Goal: Information Seeking & Learning: Understand process/instructions

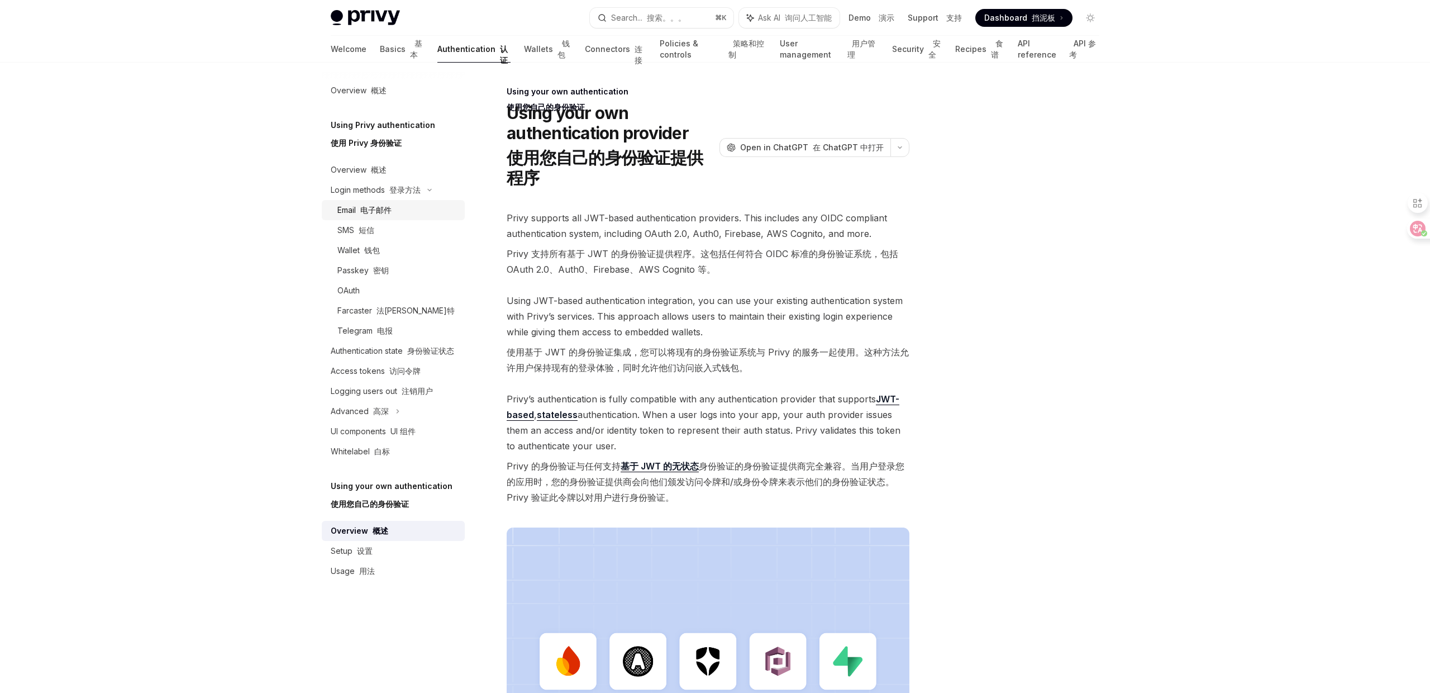
scroll to position [77, 0]
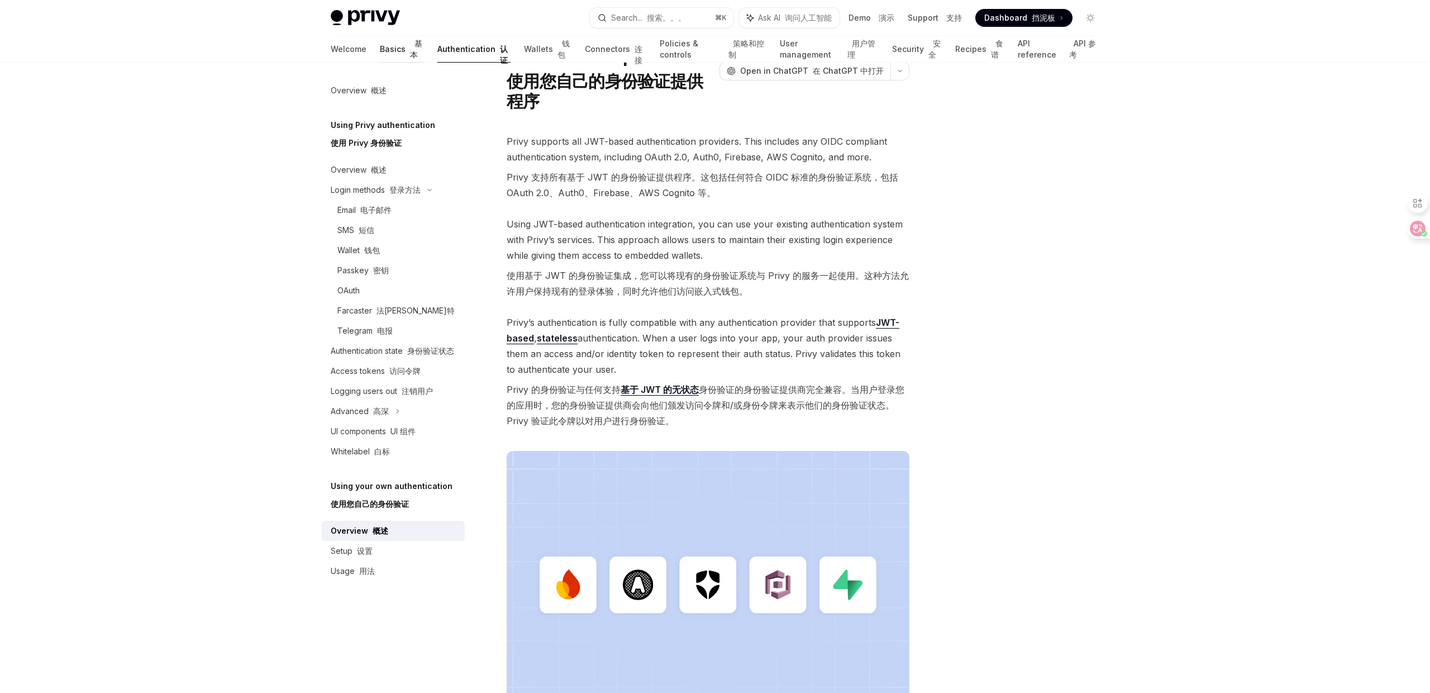
click at [410, 49] on font "基本" at bounding box center [417, 49] width 14 height 22
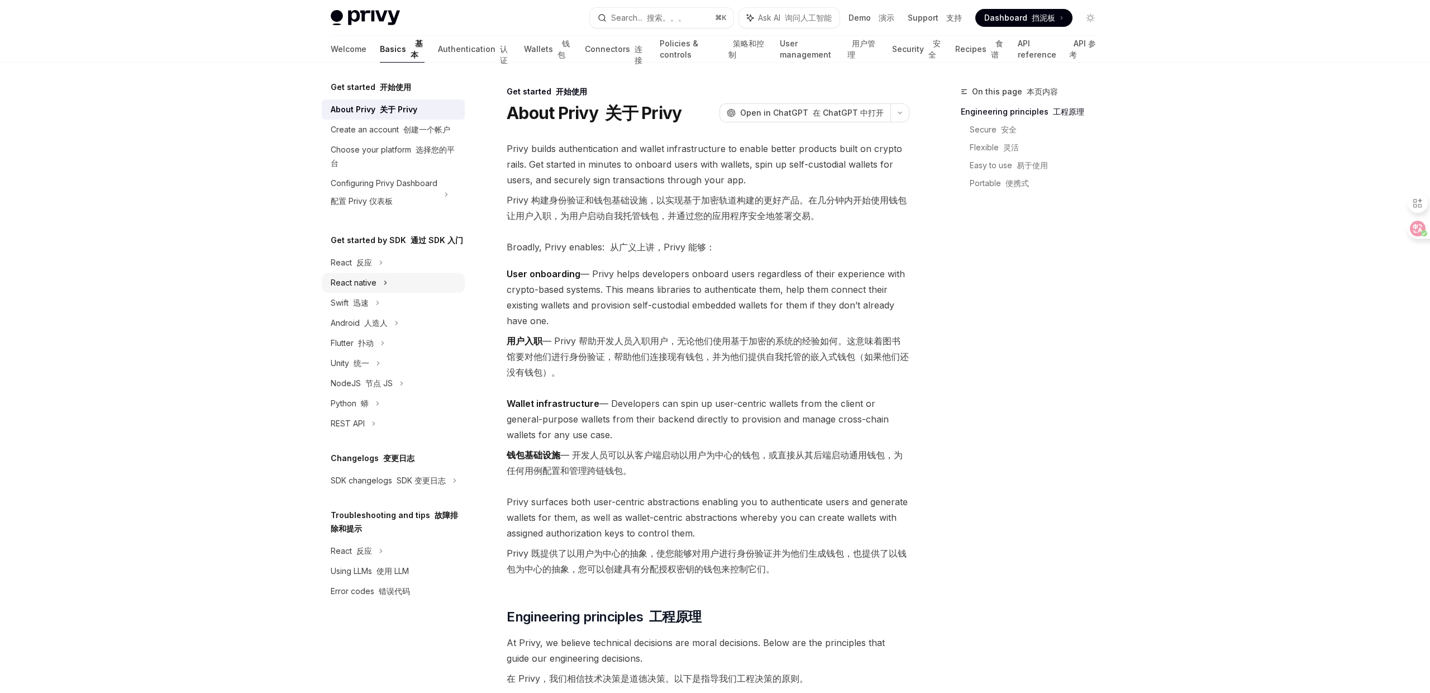
click at [377, 285] on div "React native" at bounding box center [393, 283] width 143 height 20
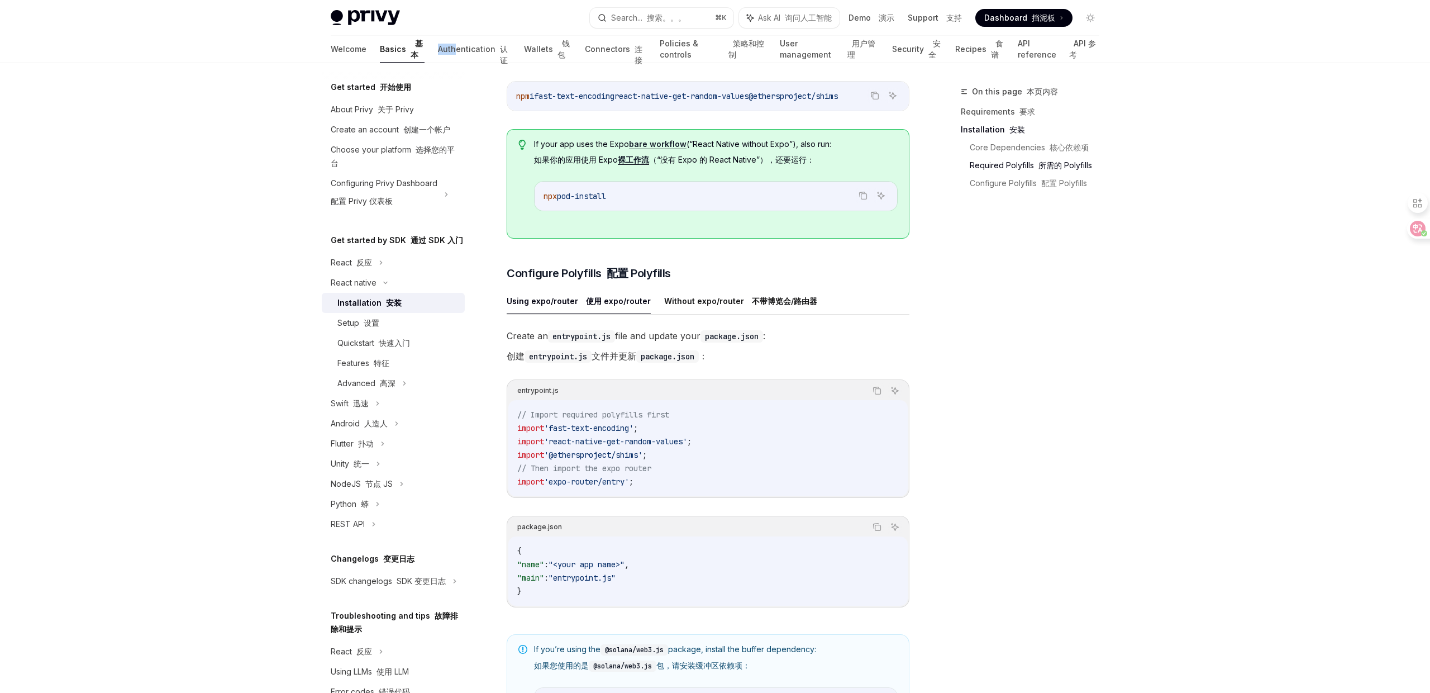
scroll to position [417, 0]
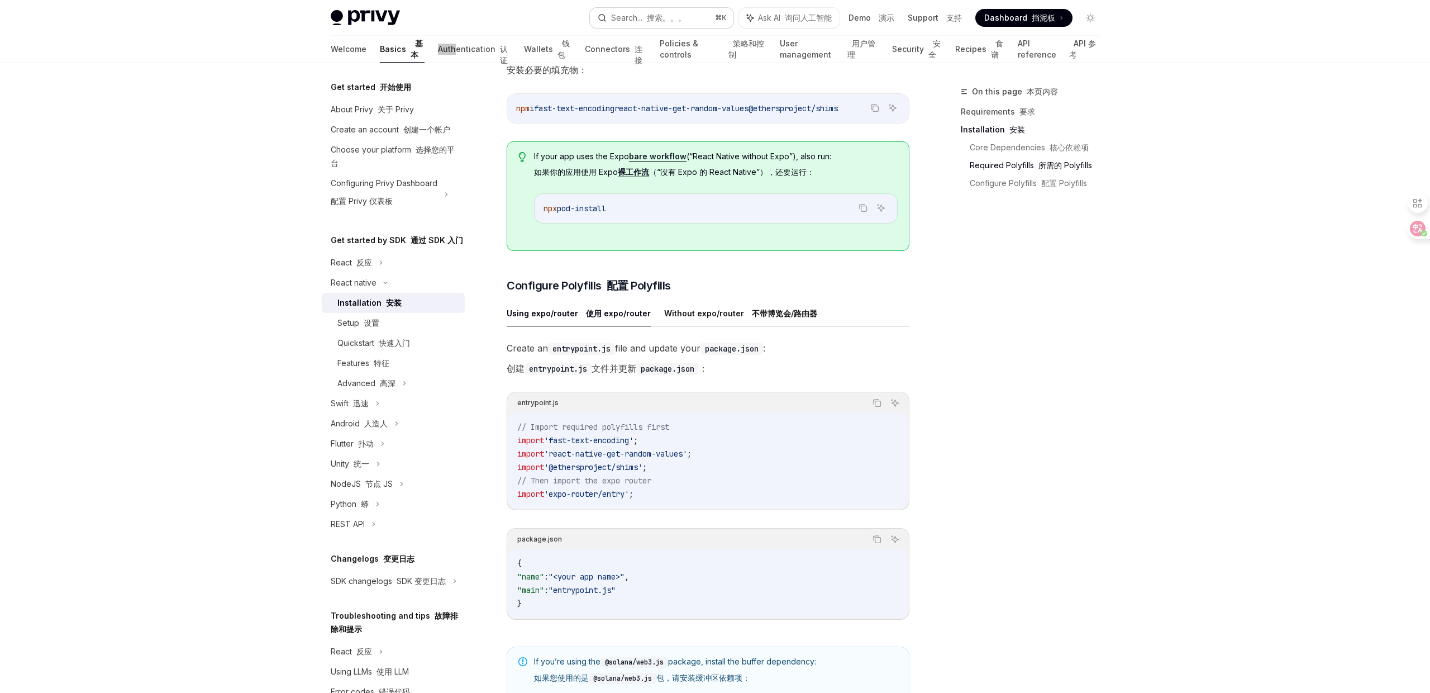
click at [639, 16] on div "Search... 搜索。。。" at bounding box center [648, 17] width 75 height 13
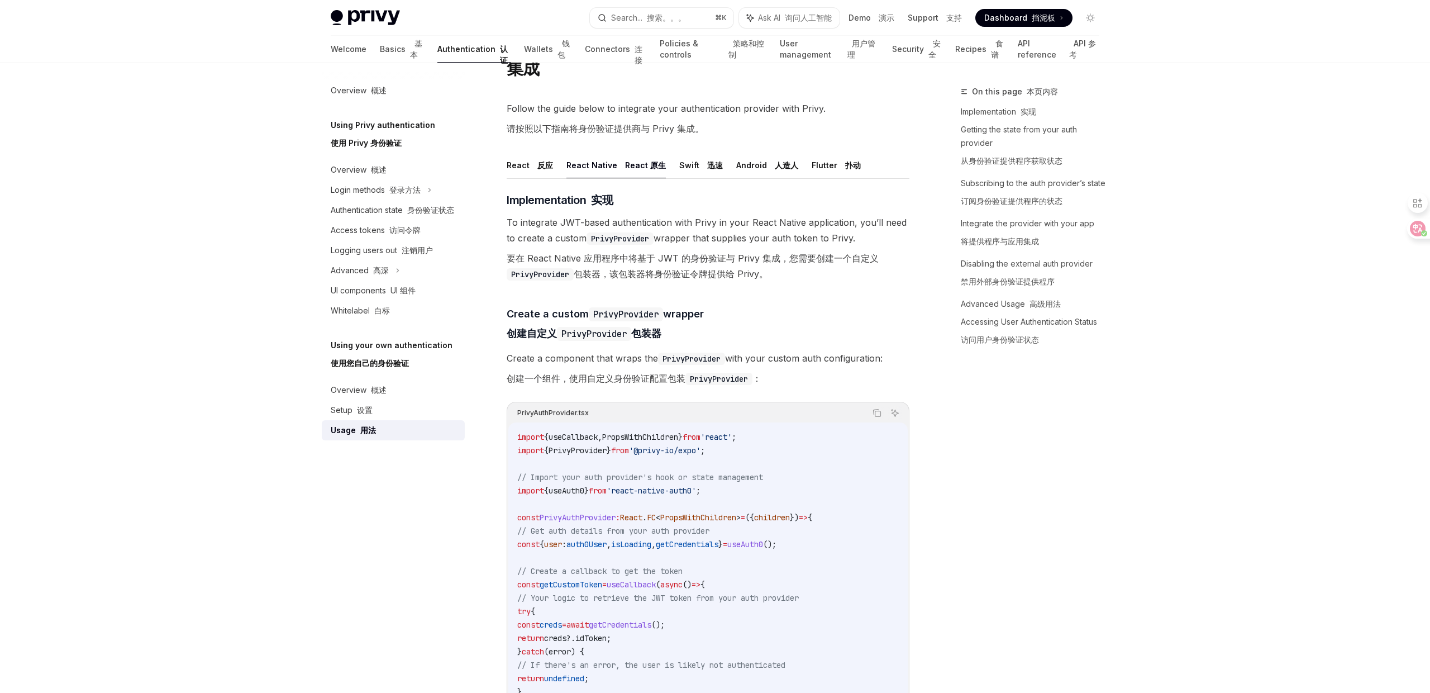
scroll to position [54, 0]
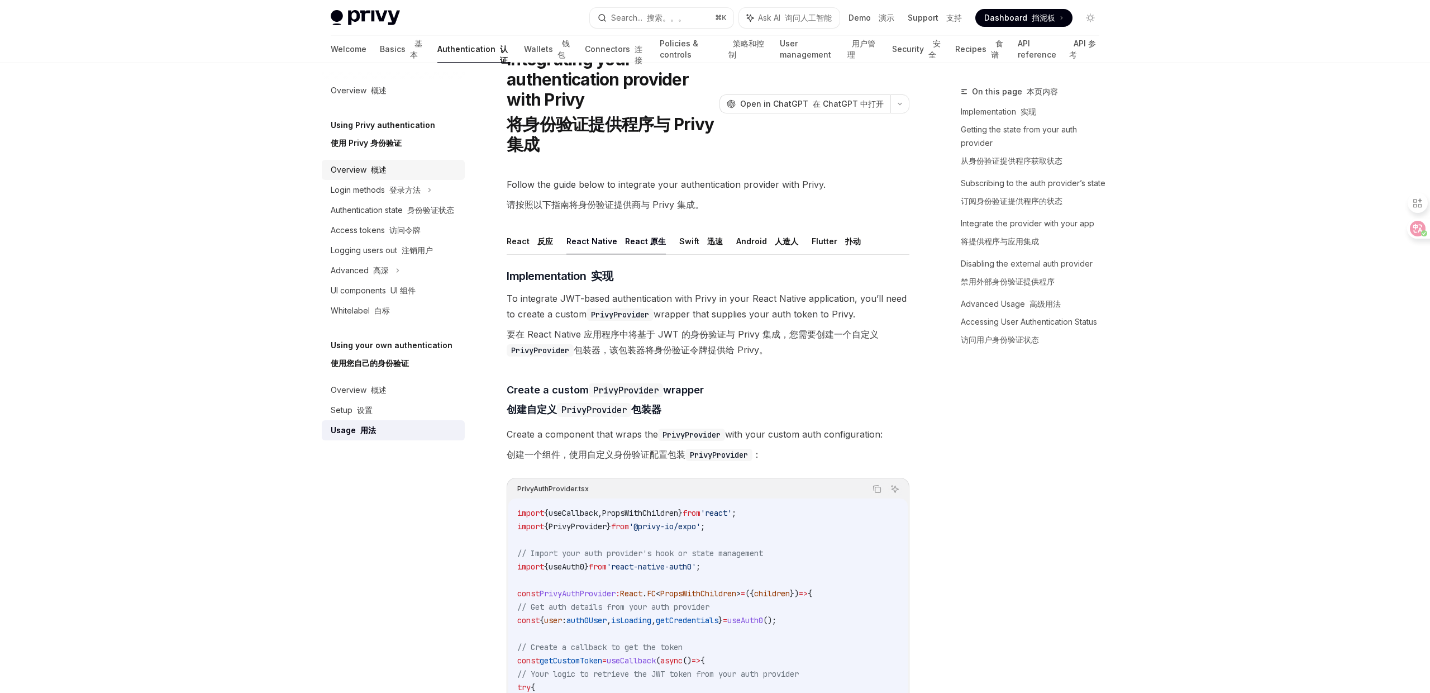
click at [402, 173] on div "Overview 概述" at bounding box center [394, 169] width 127 height 13
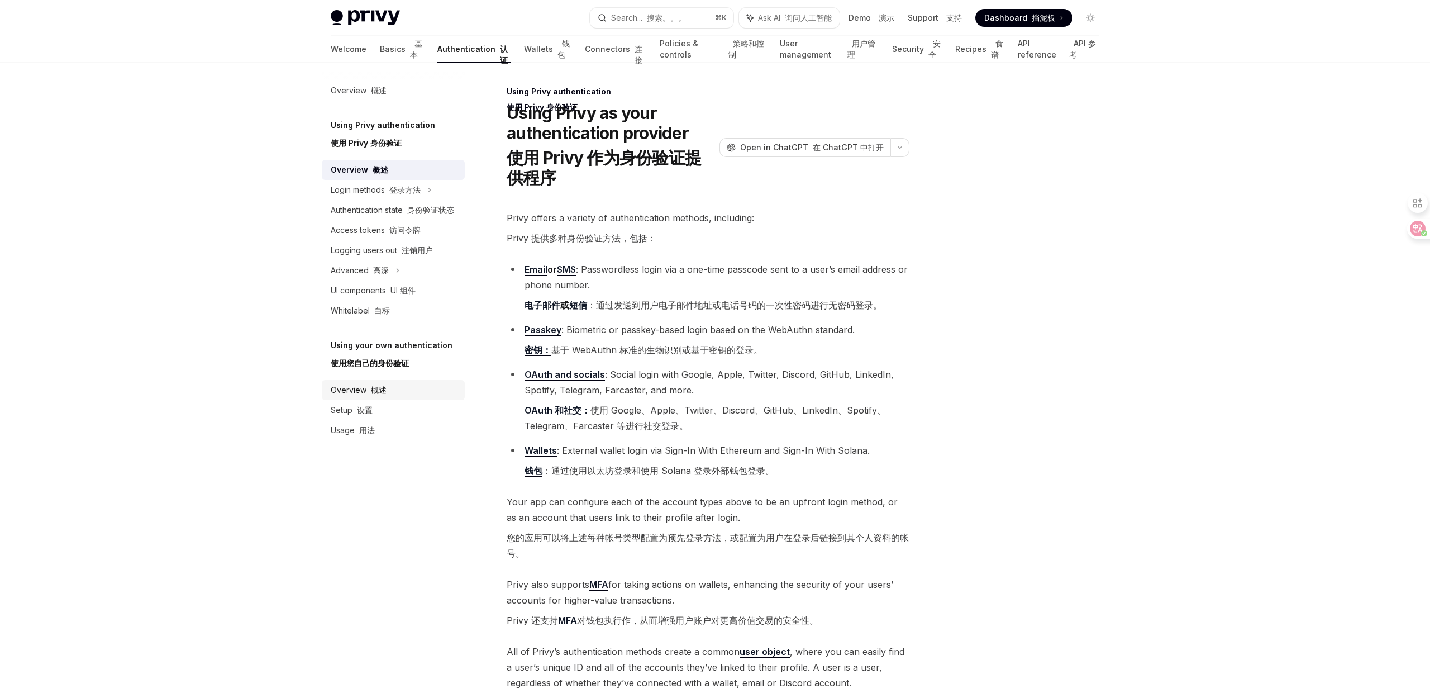
click at [367, 388] on font at bounding box center [369, 389] width 4 height 9
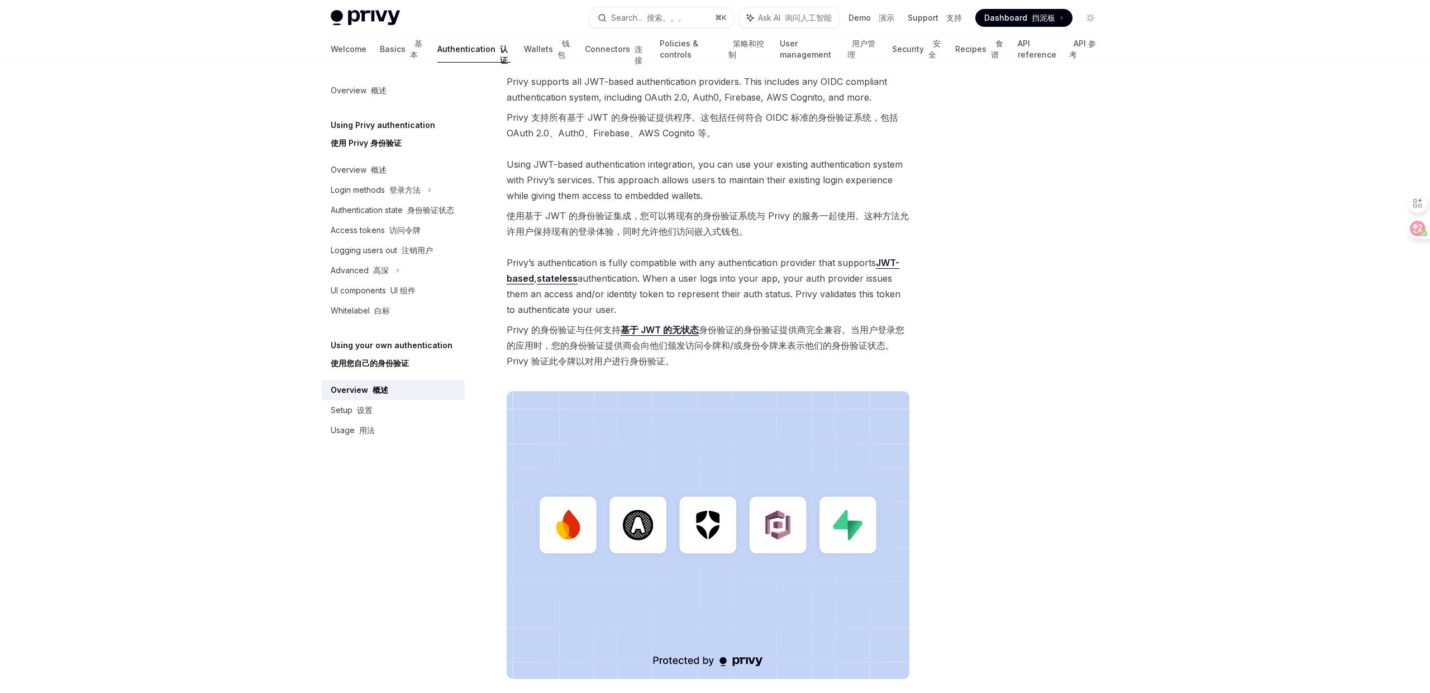
scroll to position [288, 0]
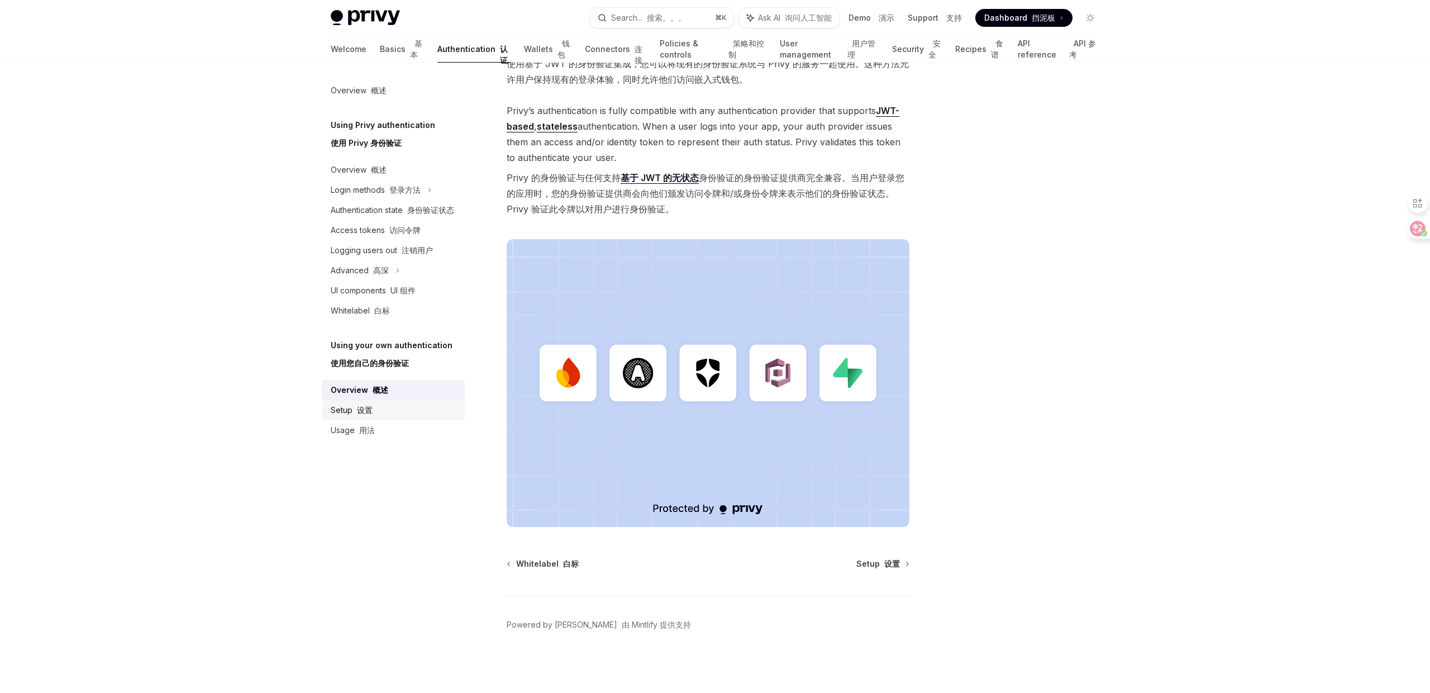
click at [355, 411] on font at bounding box center [355, 409] width 4 height 9
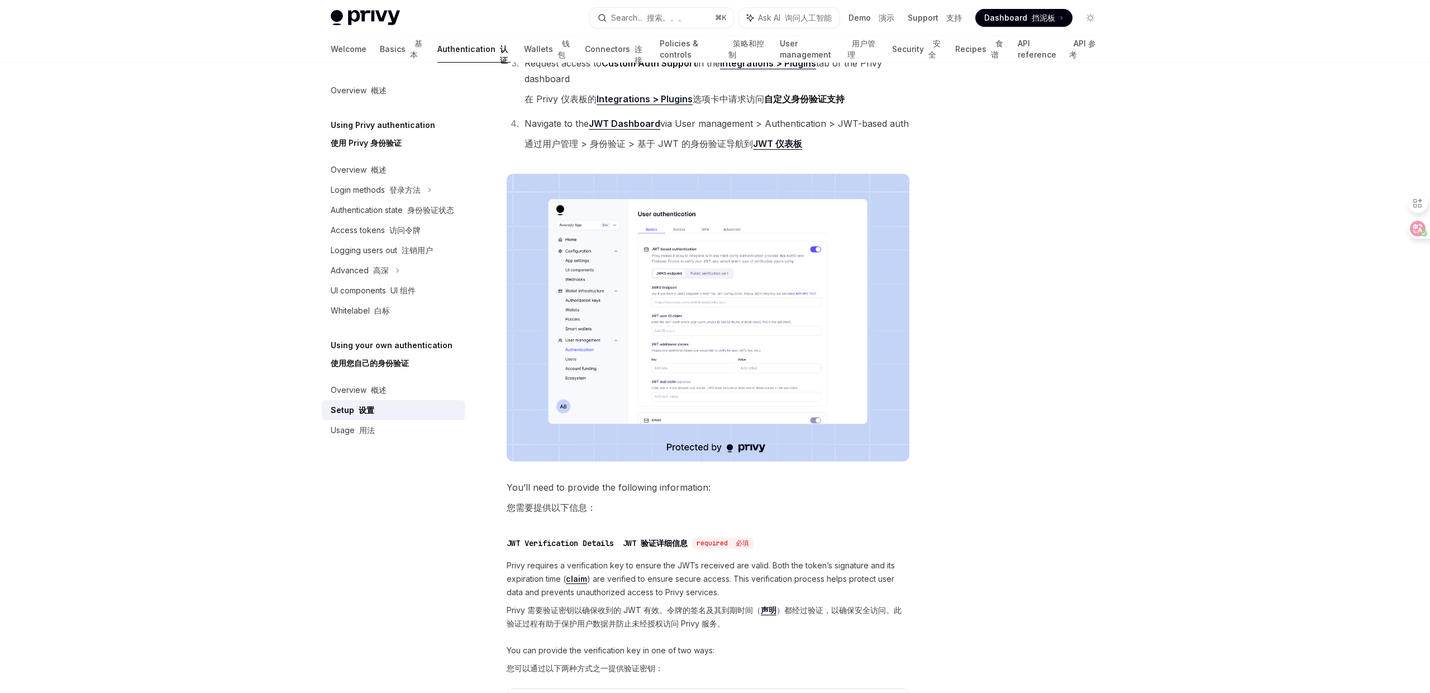
scroll to position [118, 0]
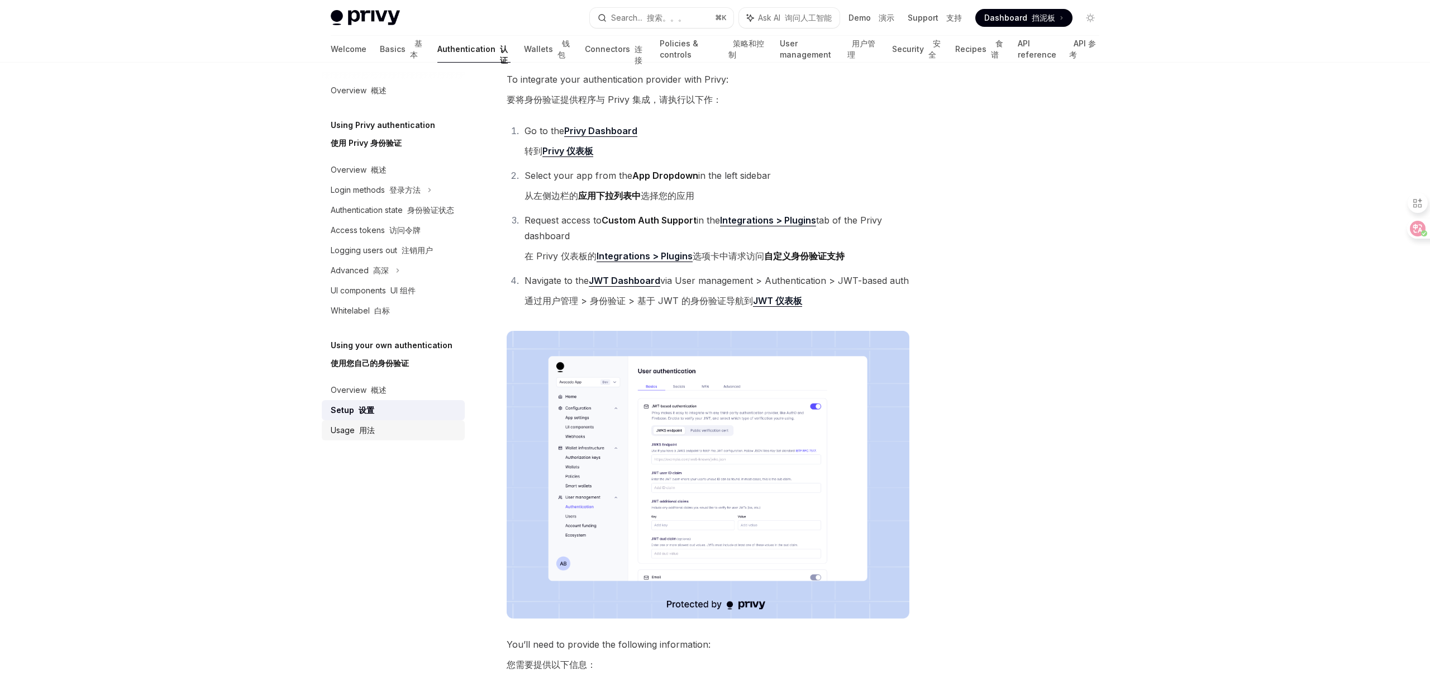
click at [379, 439] on link "Usage 用法" at bounding box center [393, 430] width 143 height 20
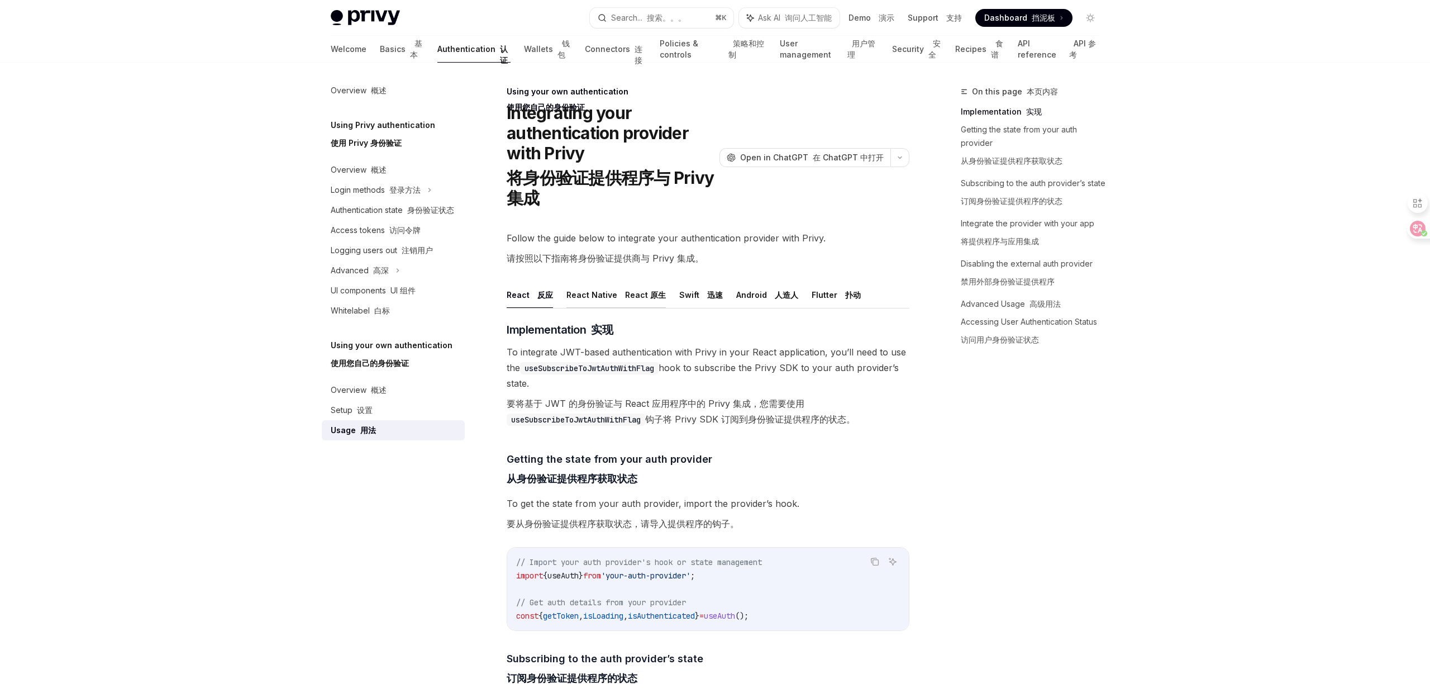
click at [579, 286] on button "React Native React 原生" at bounding box center [616, 295] width 99 height 26
type textarea "*"
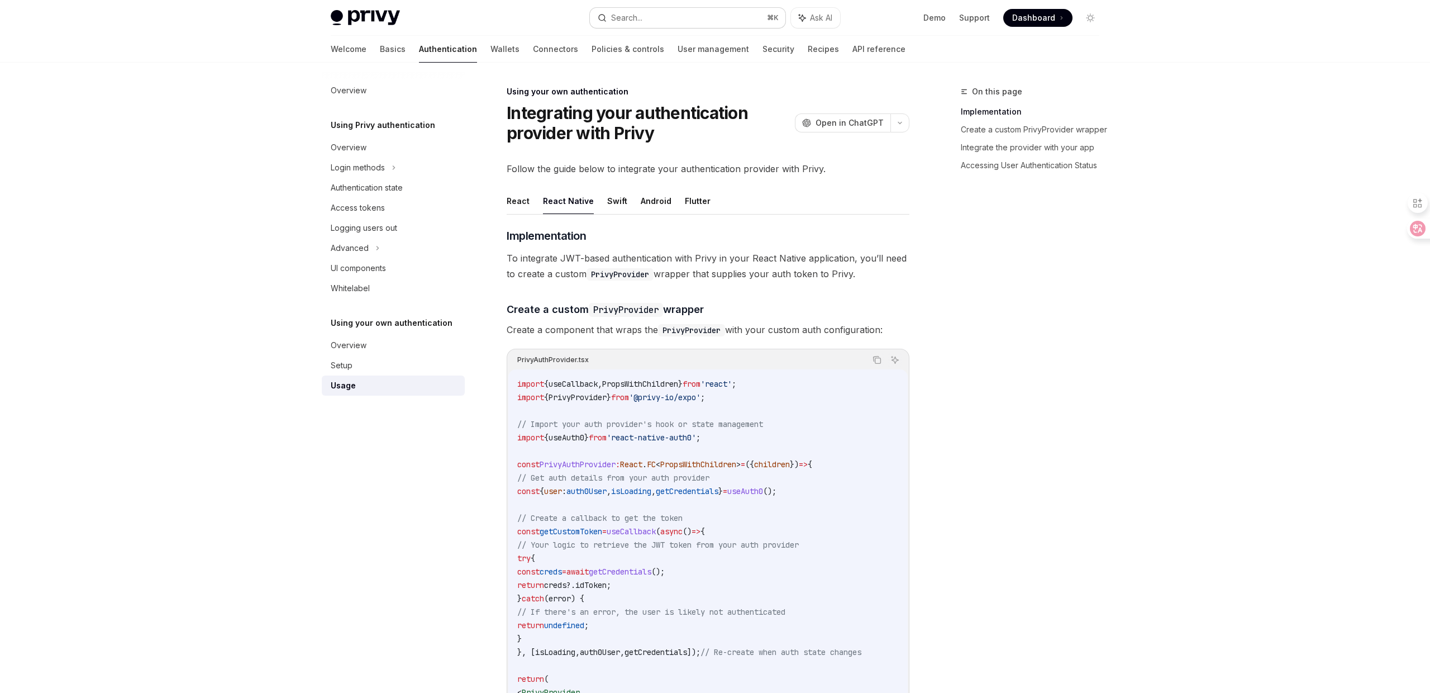
click at [716, 26] on button "Search... ⌘ K" at bounding box center [688, 18] width 196 height 20
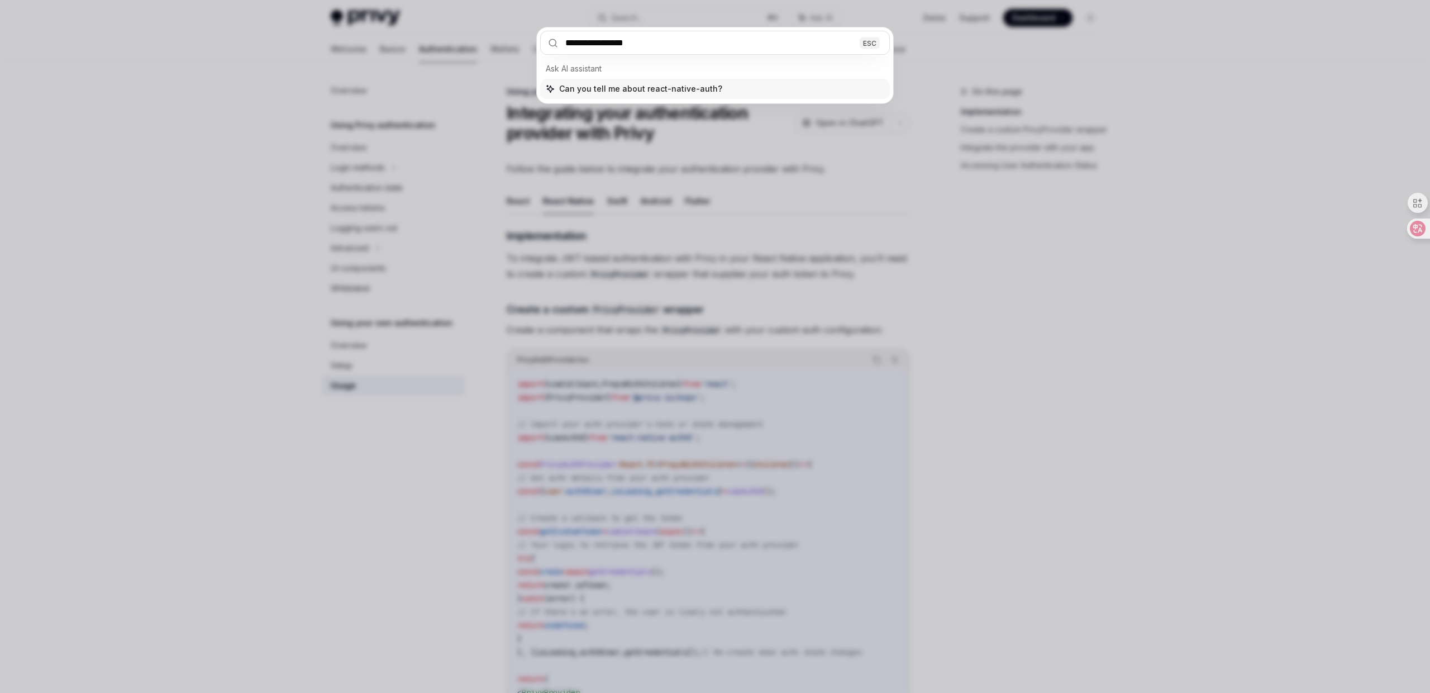
type input "**********"
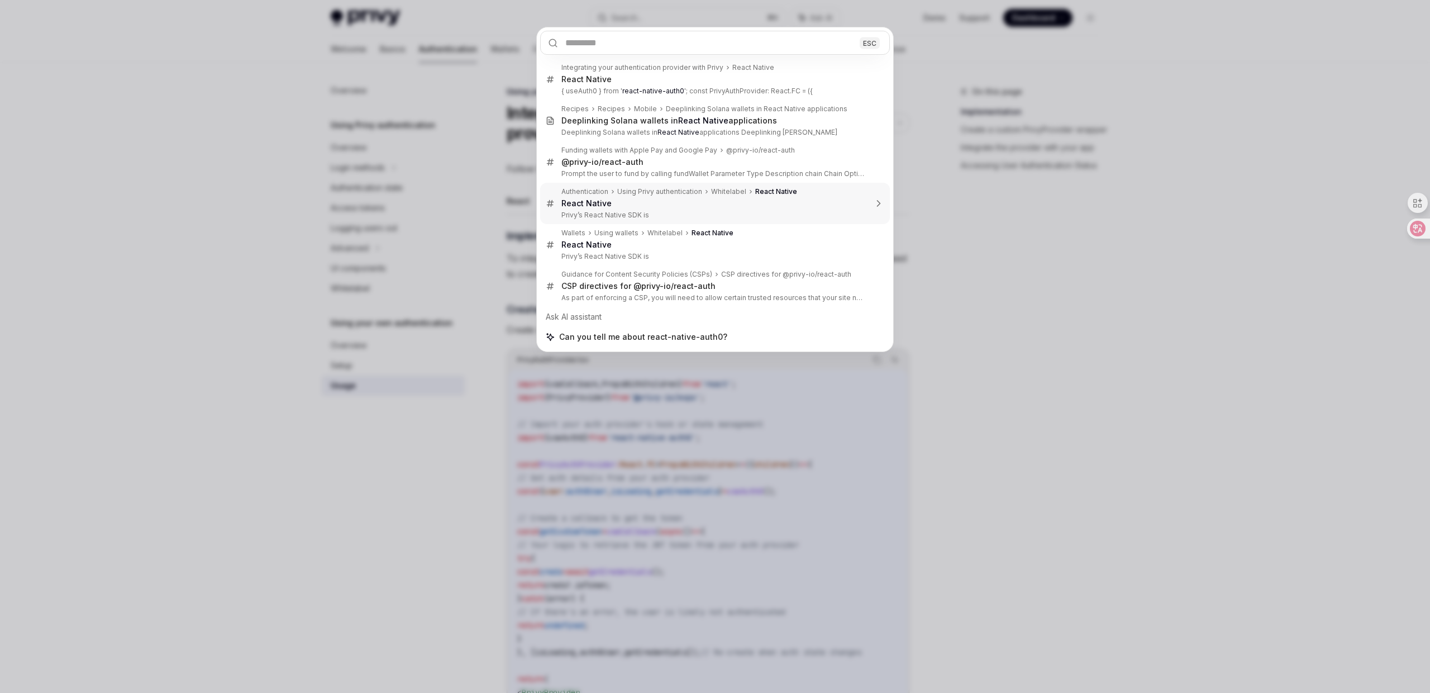
type textarea "*"
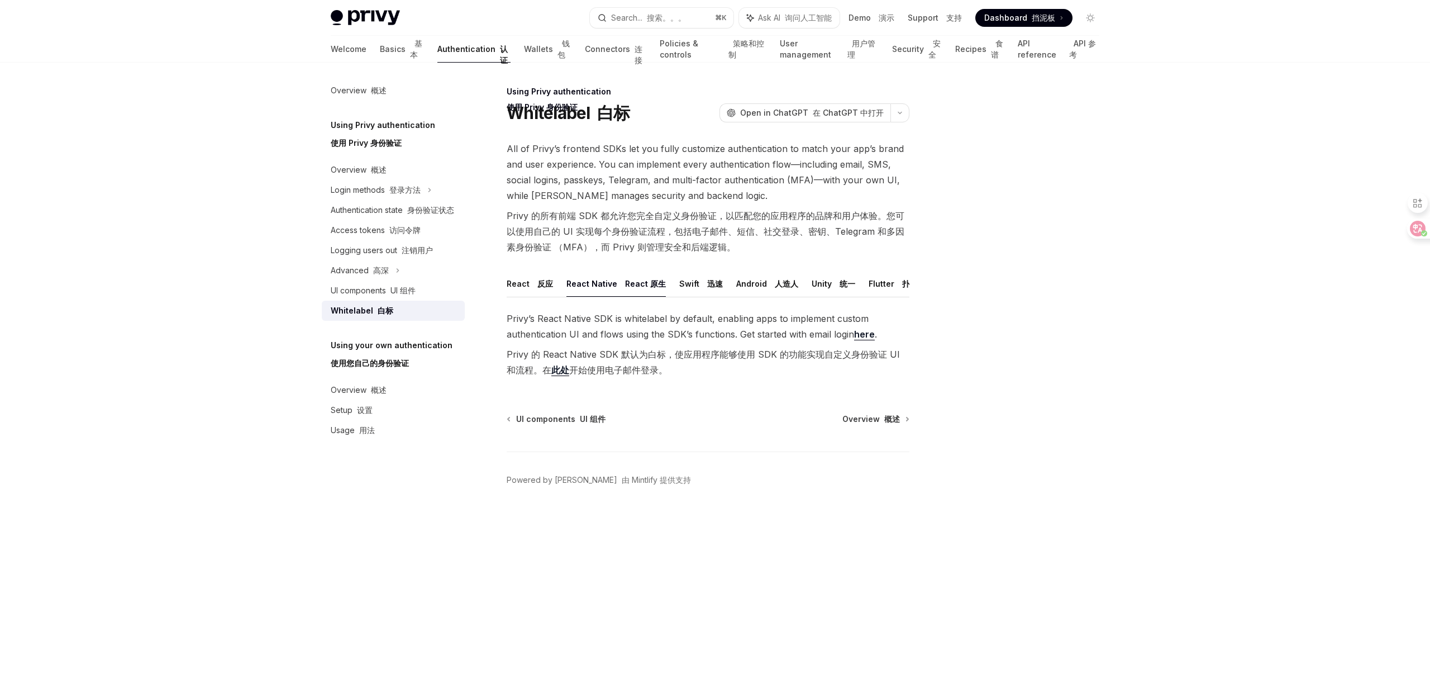
click at [568, 367] on link "此处" at bounding box center [560, 370] width 18 height 12
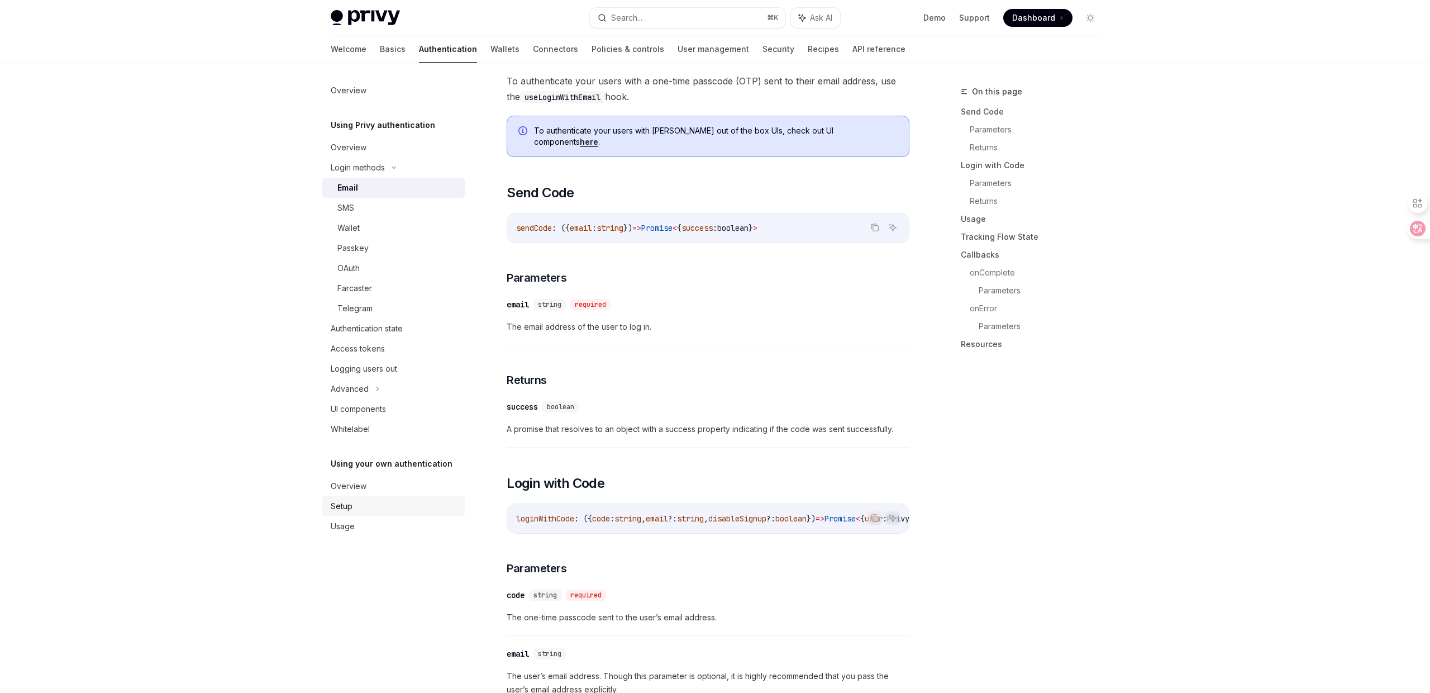
scroll to position [208, 0]
click at [371, 510] on div "Setup" at bounding box center [394, 506] width 127 height 13
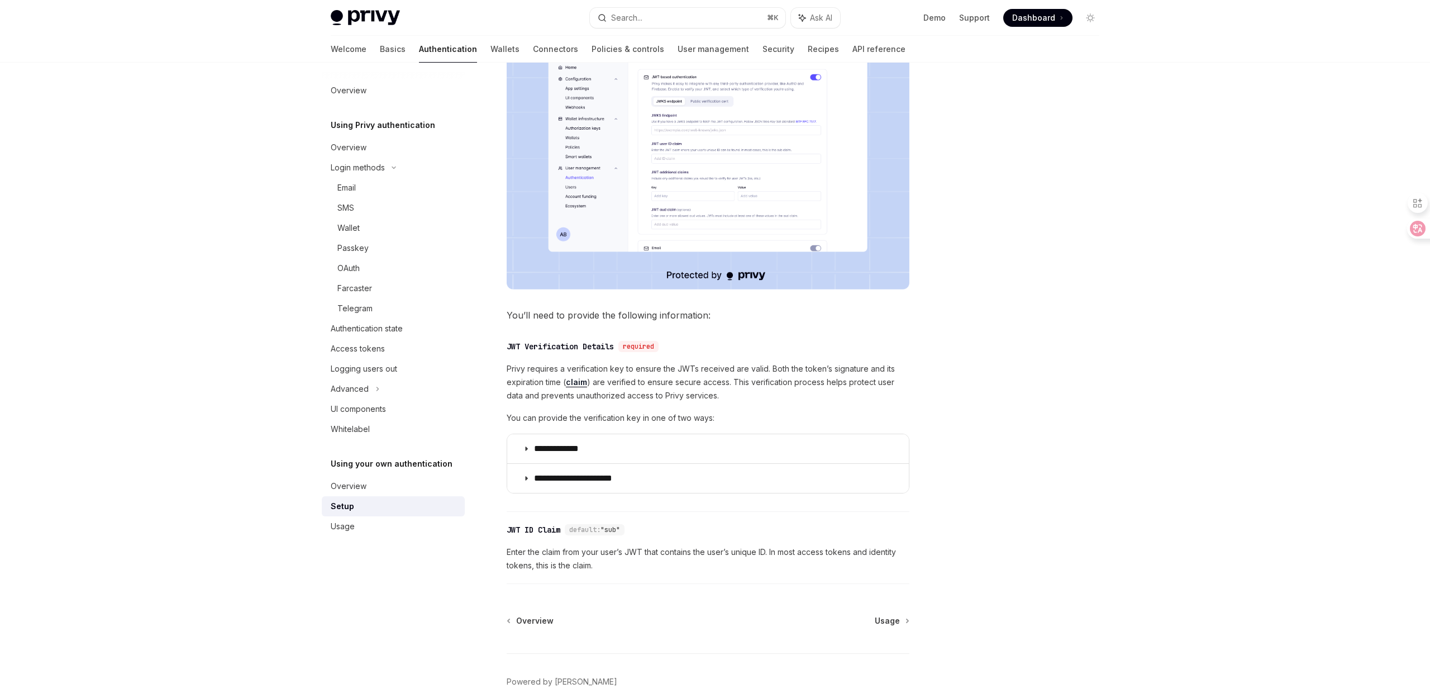
scroll to position [353, 0]
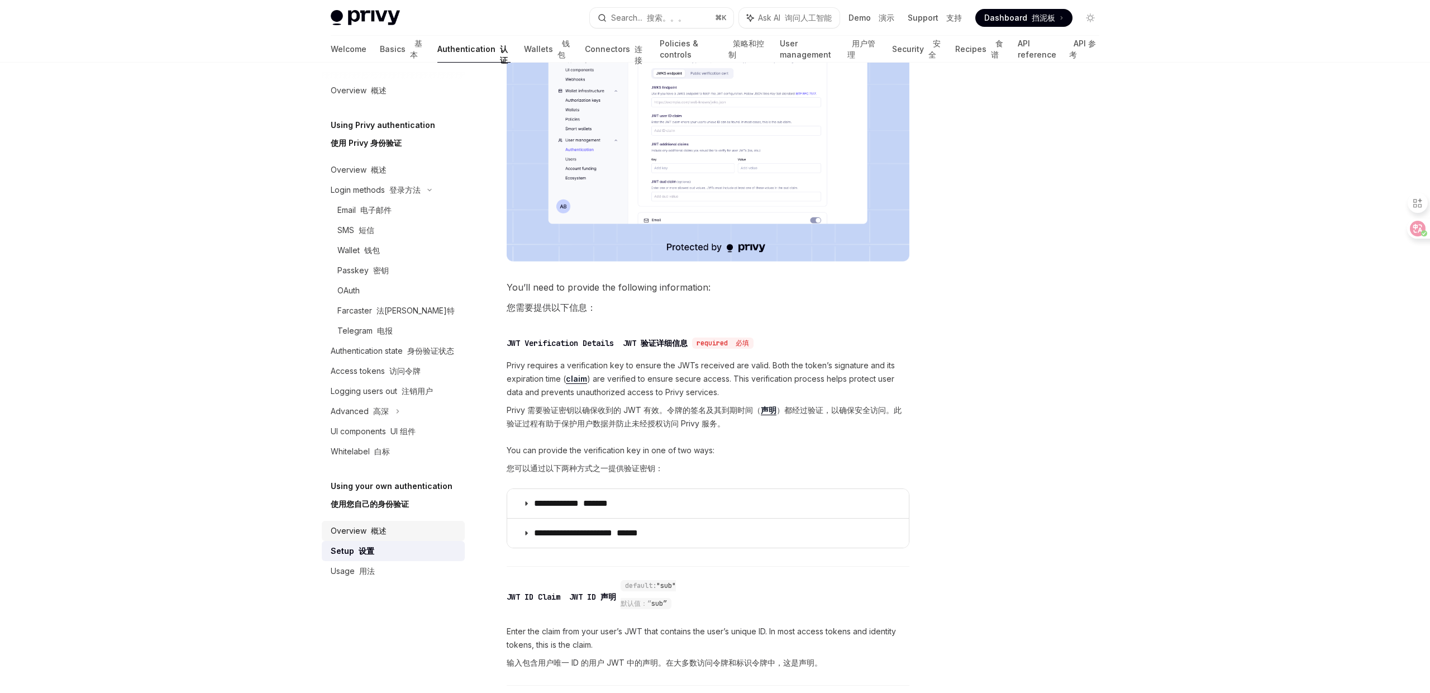
click at [367, 528] on font at bounding box center [369, 530] width 4 height 9
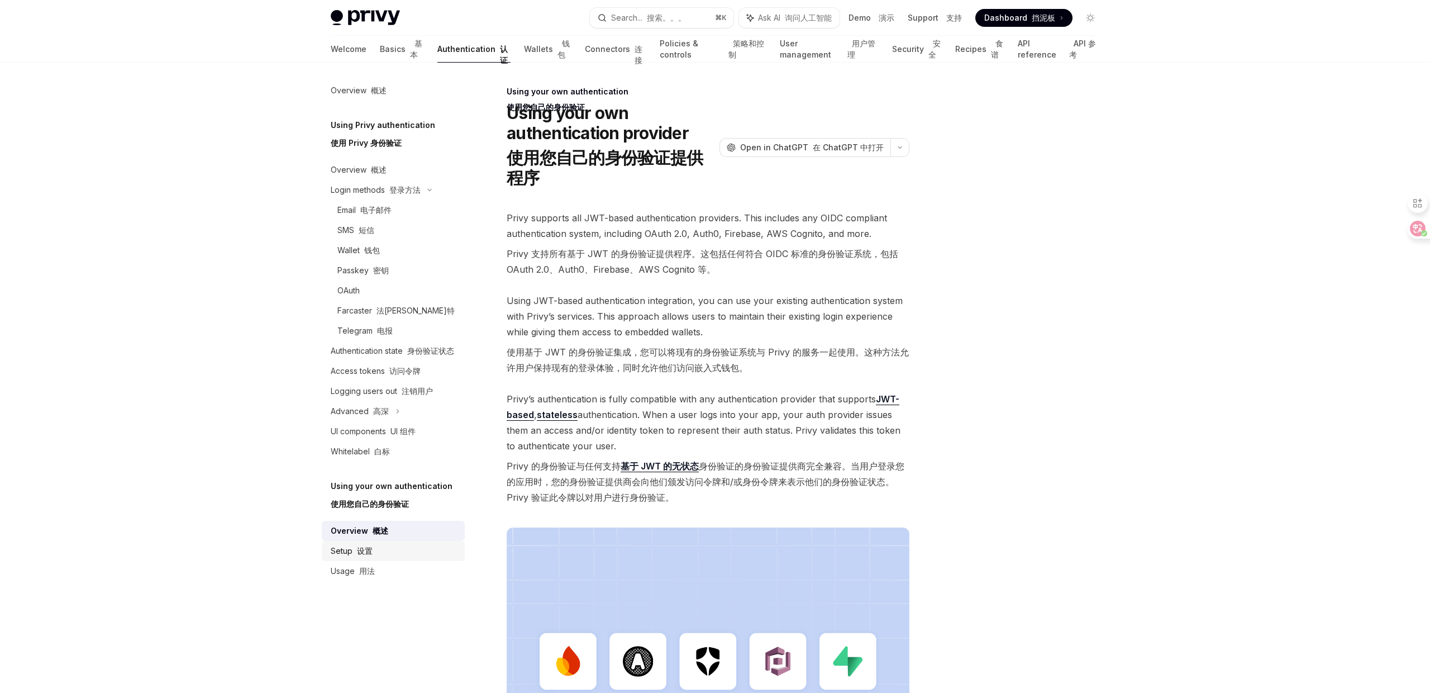
scroll to position [288, 0]
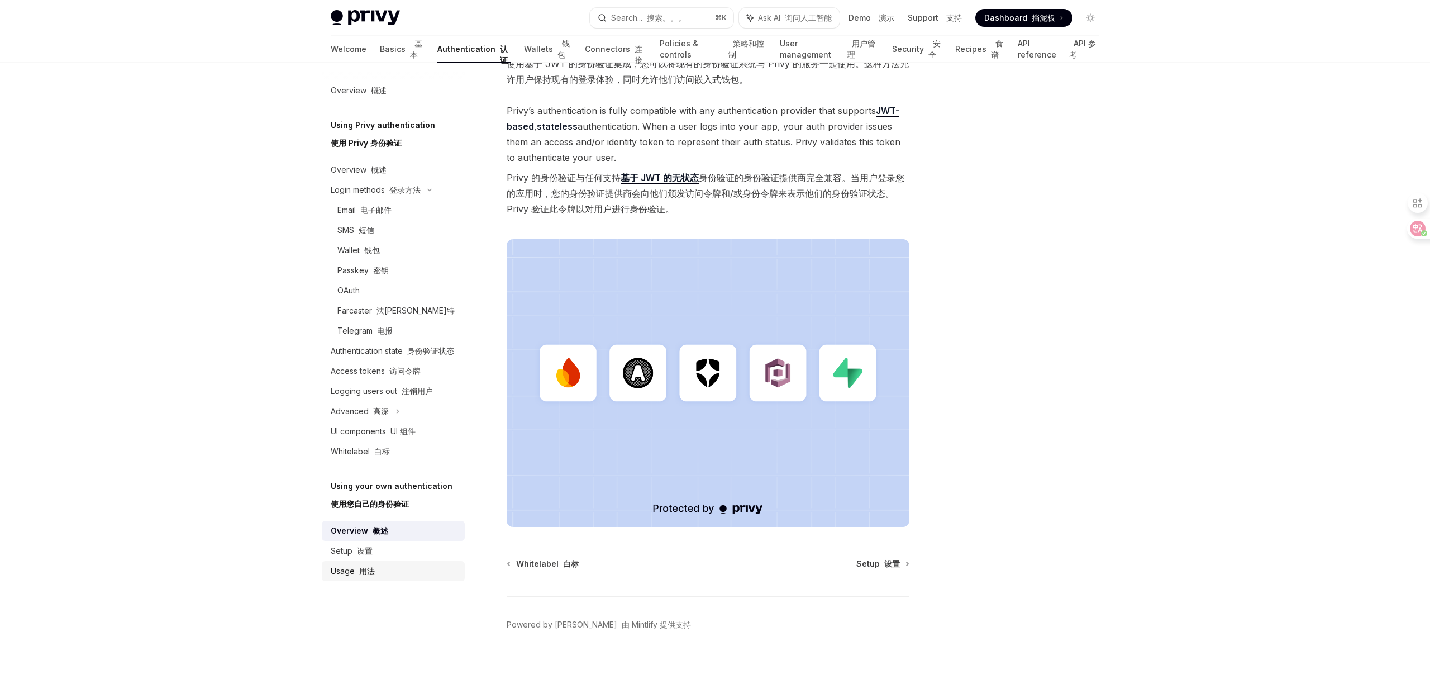
click at [397, 569] on div "Usage 用法" at bounding box center [394, 570] width 127 height 13
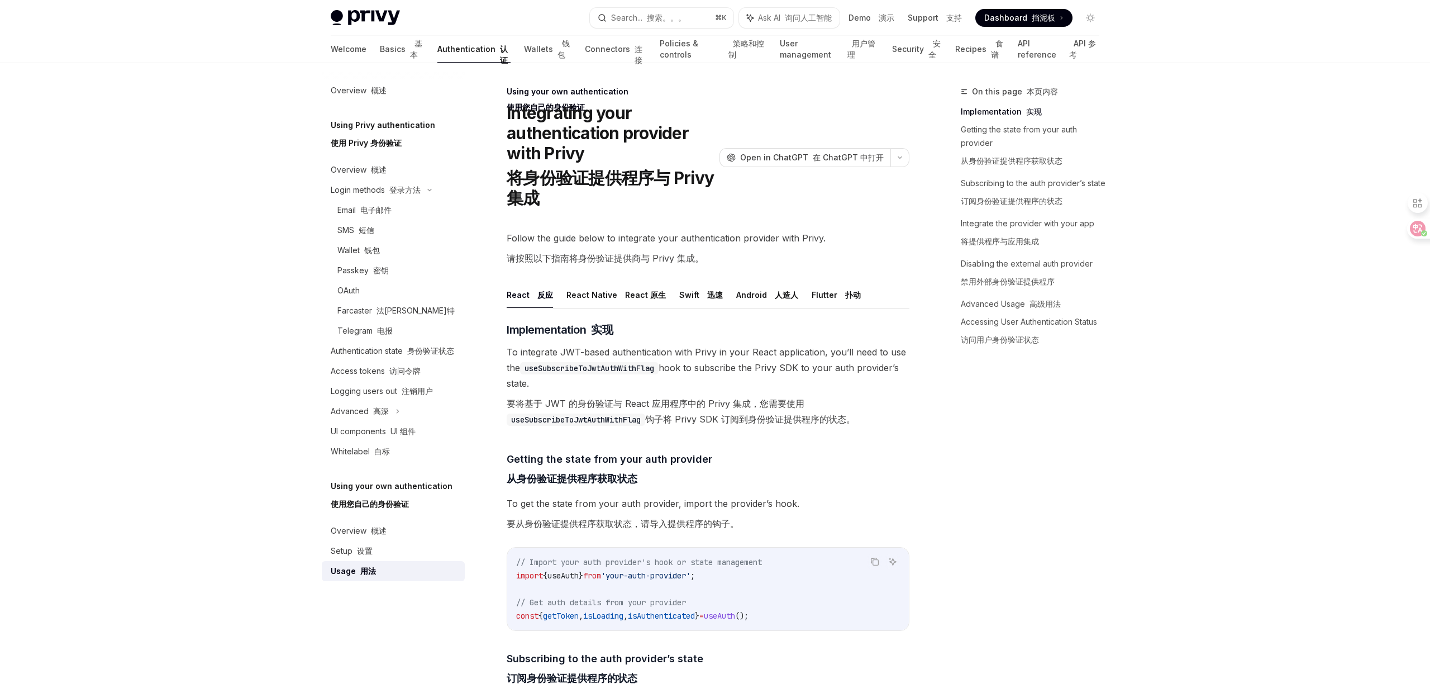
scroll to position [3, 0]
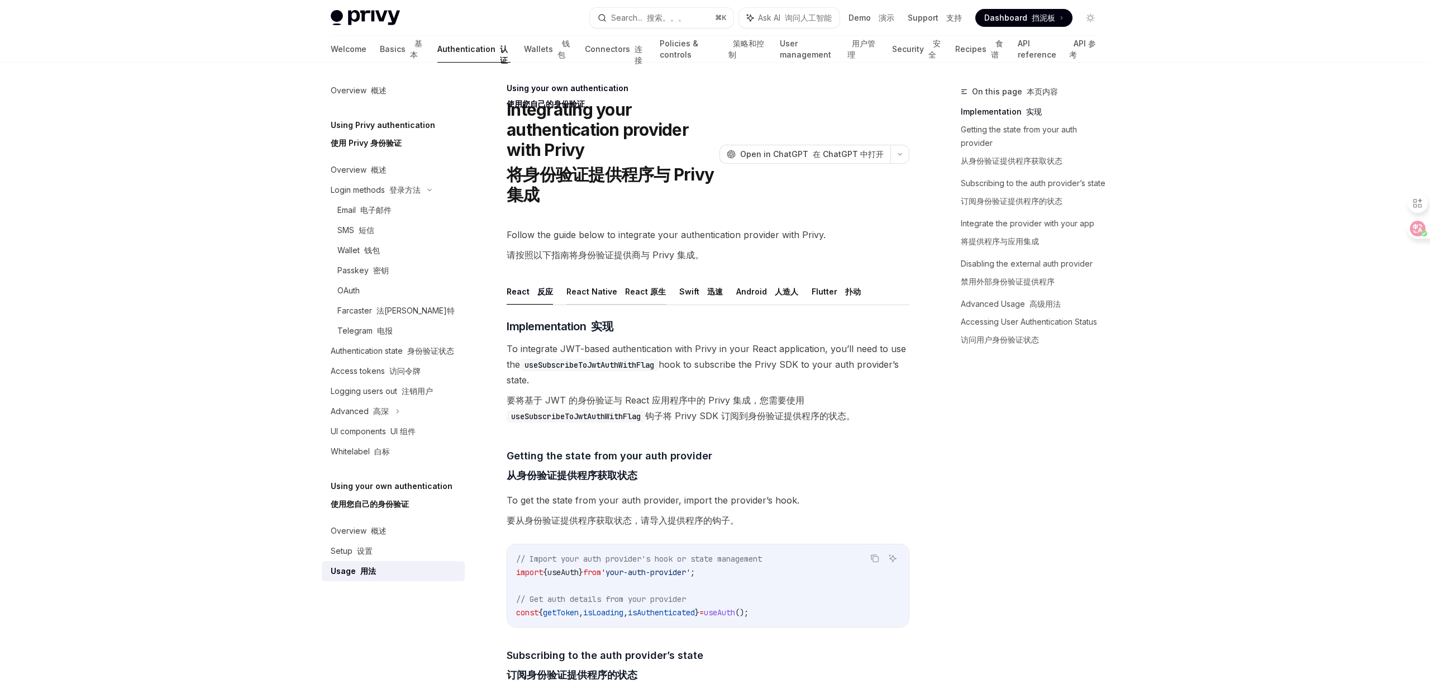
click at [603, 292] on button "React Native React 原生" at bounding box center [616, 291] width 99 height 26
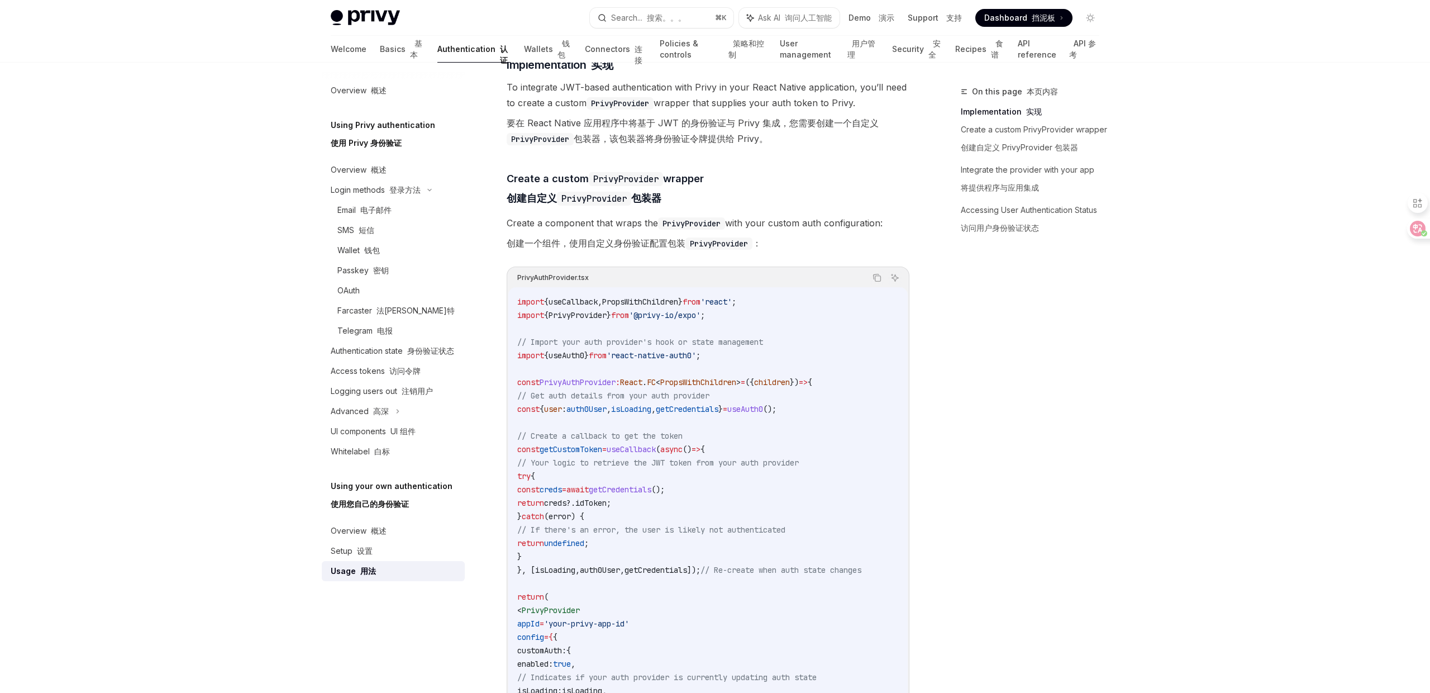
scroll to position [284, 0]
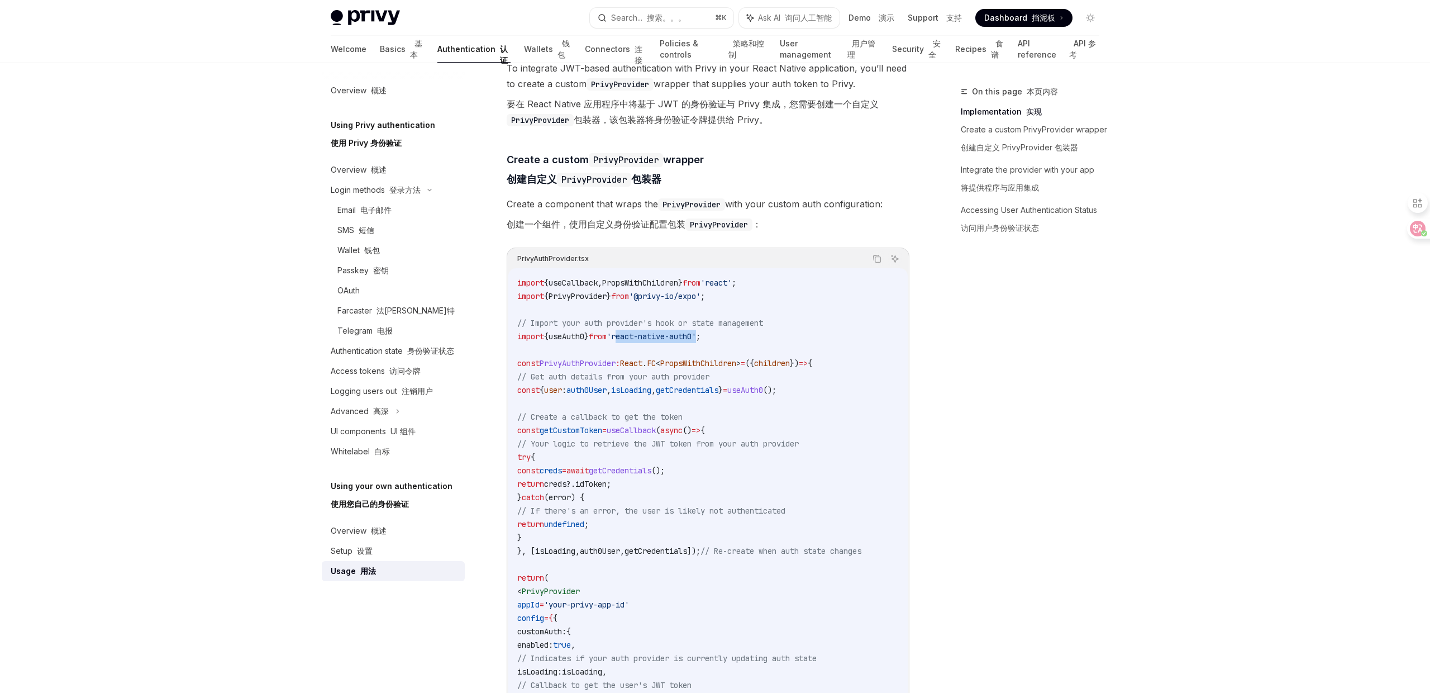
drag, startPoint x: 639, startPoint y: 336, endPoint x: 722, endPoint y: 334, distance: 83.8
click at [696, 334] on span "'react-native-auth0'" at bounding box center [651, 336] width 89 height 10
copy span "react-native-auth0"
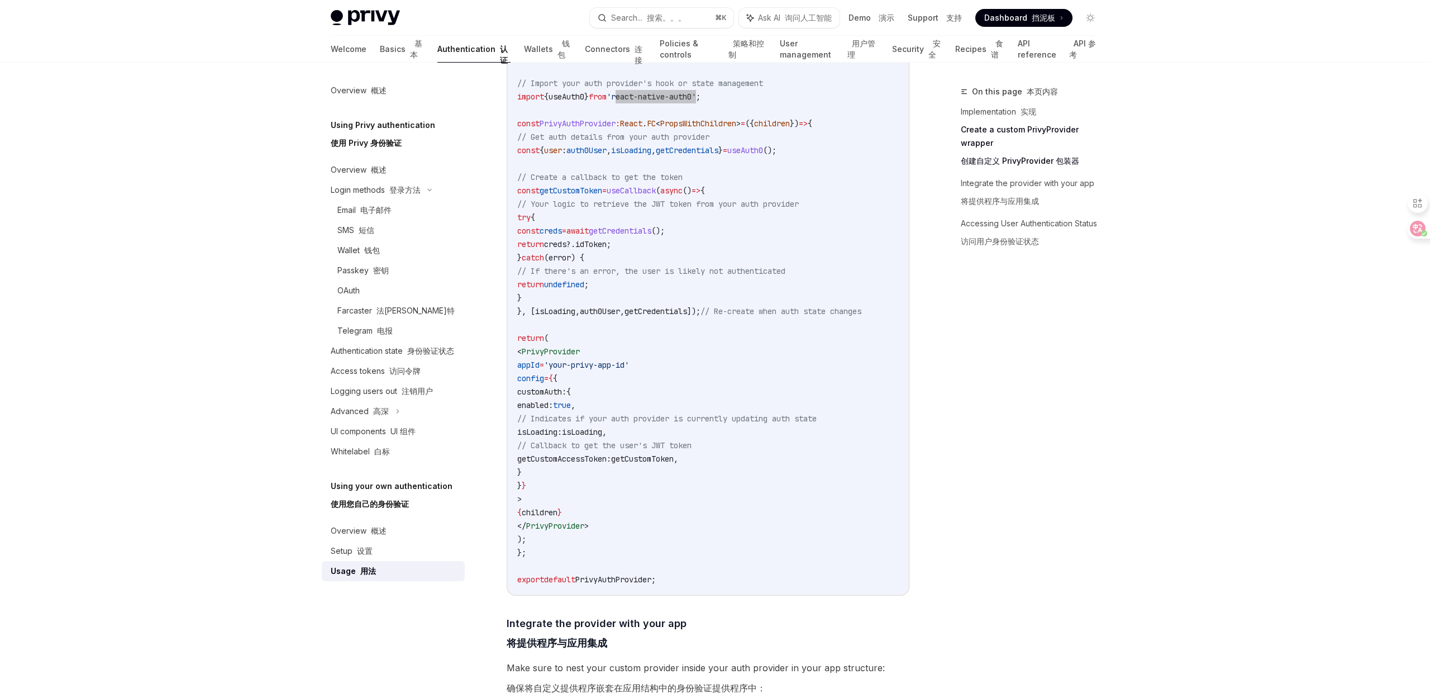
scroll to position [524, 0]
click at [582, 98] on span "useAuth0" at bounding box center [567, 96] width 36 height 10
copy span "useAuth0"
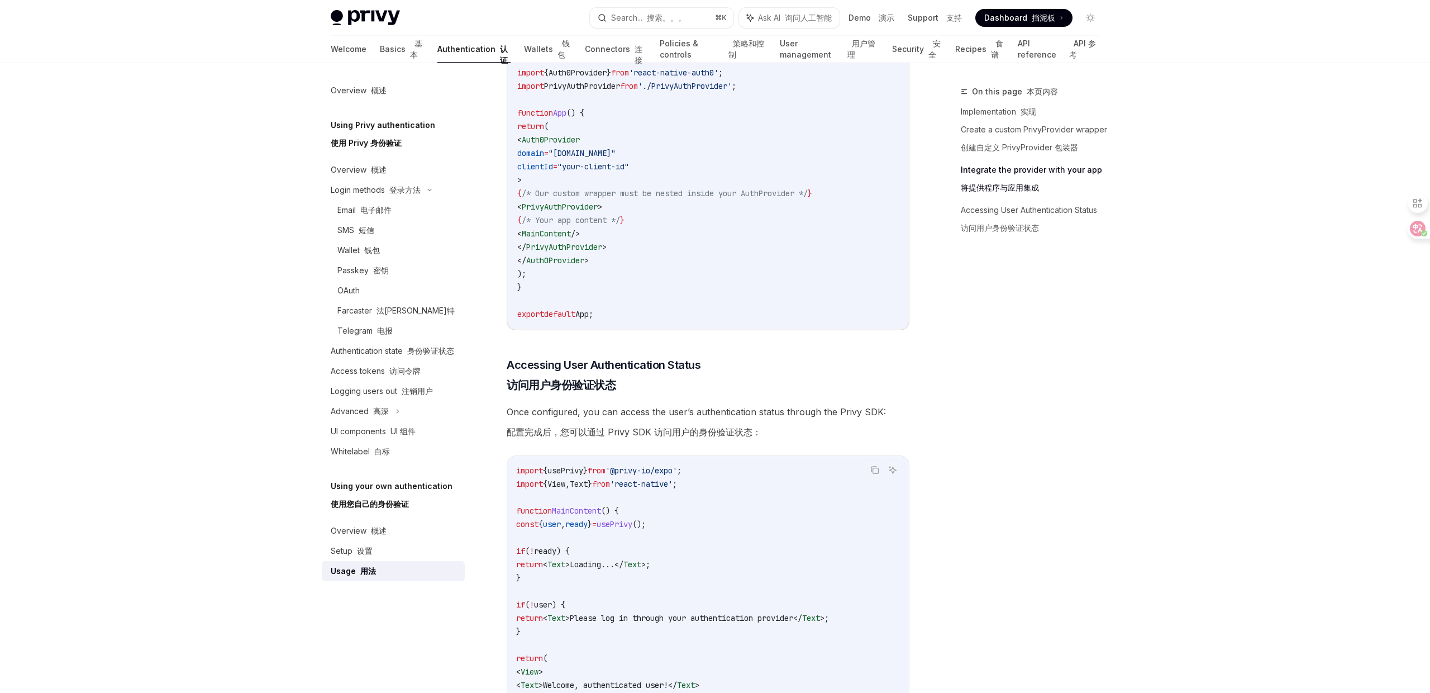
scroll to position [1106, 0]
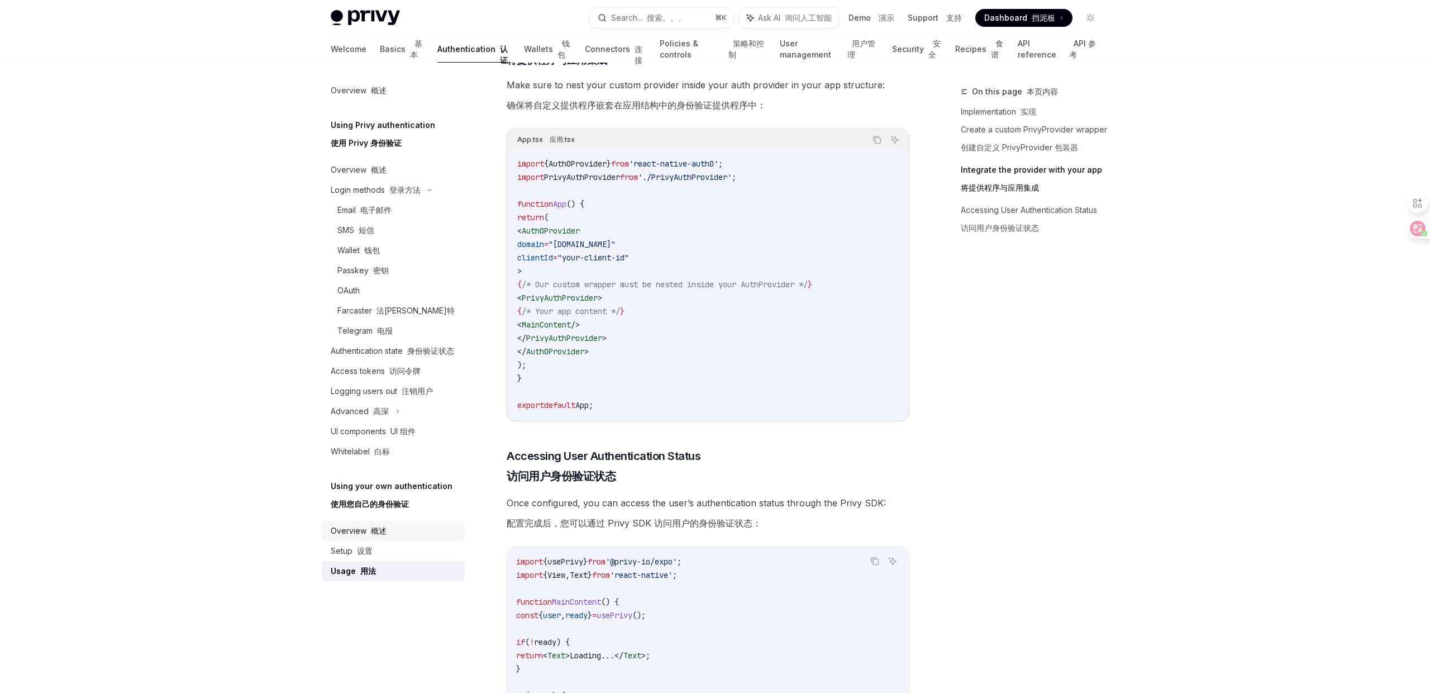
click at [395, 522] on link "Overview 概述" at bounding box center [393, 531] width 143 height 20
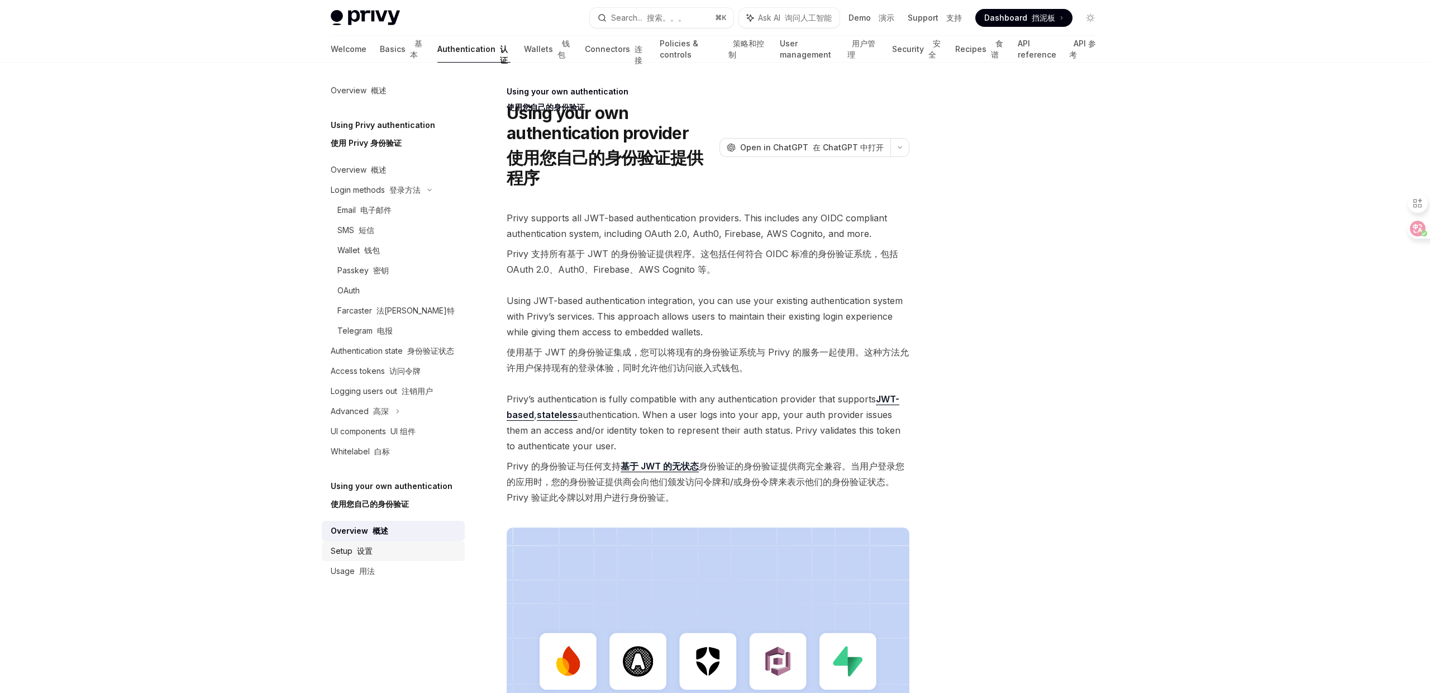
click at [383, 549] on div "Setup 设置" at bounding box center [394, 550] width 127 height 13
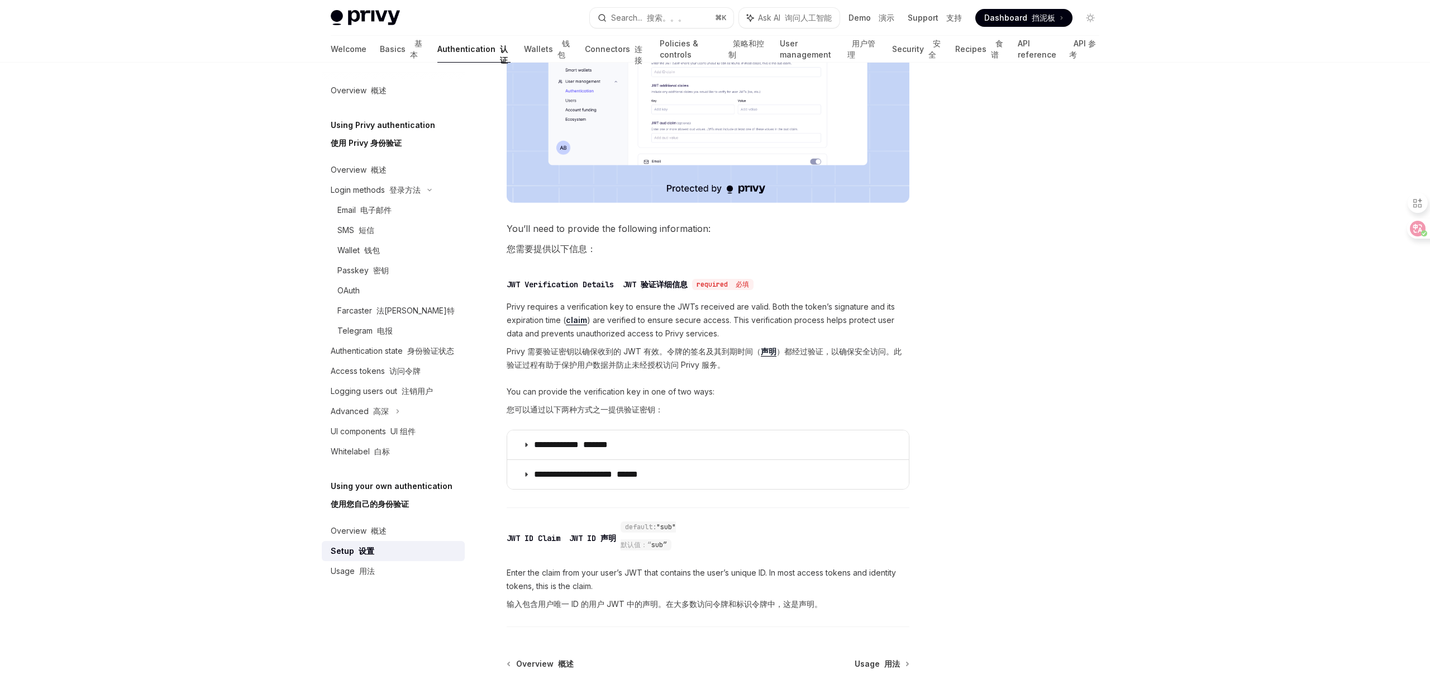
scroll to position [584, 0]
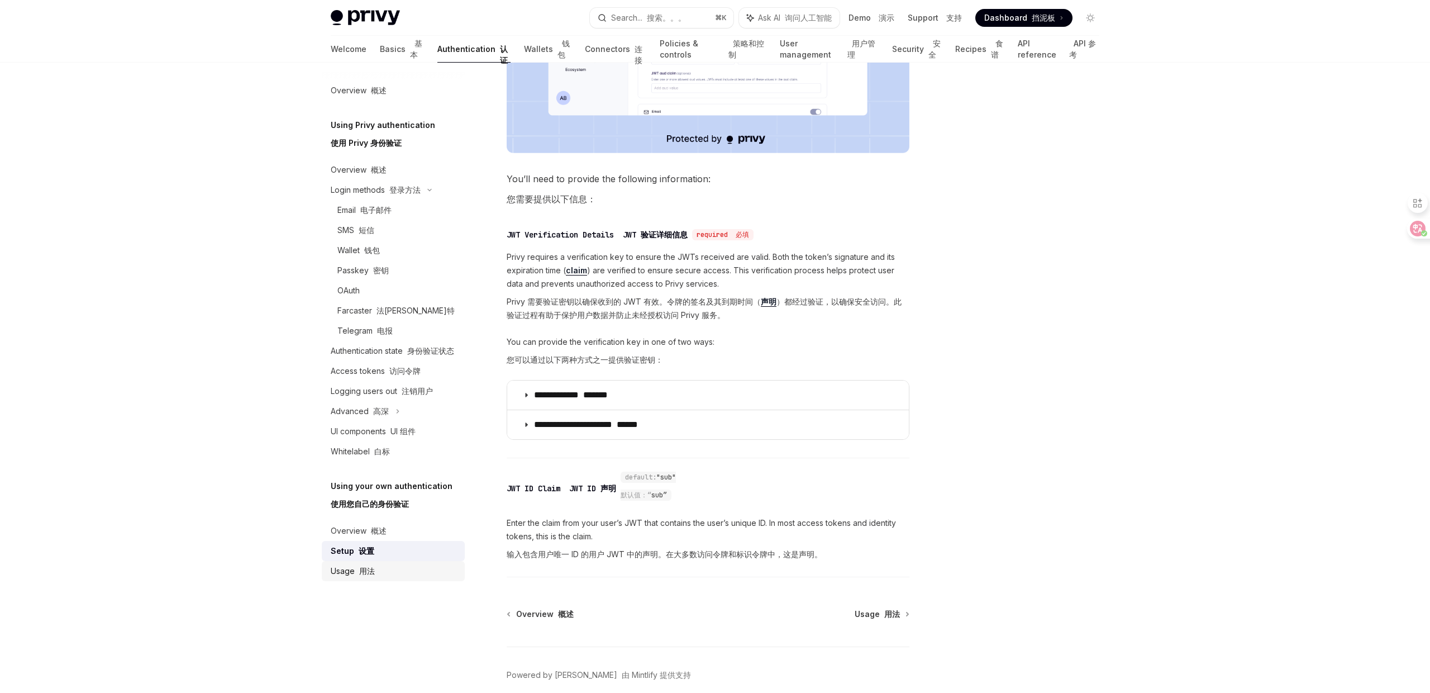
click at [391, 573] on div "Usage 用法" at bounding box center [394, 570] width 127 height 13
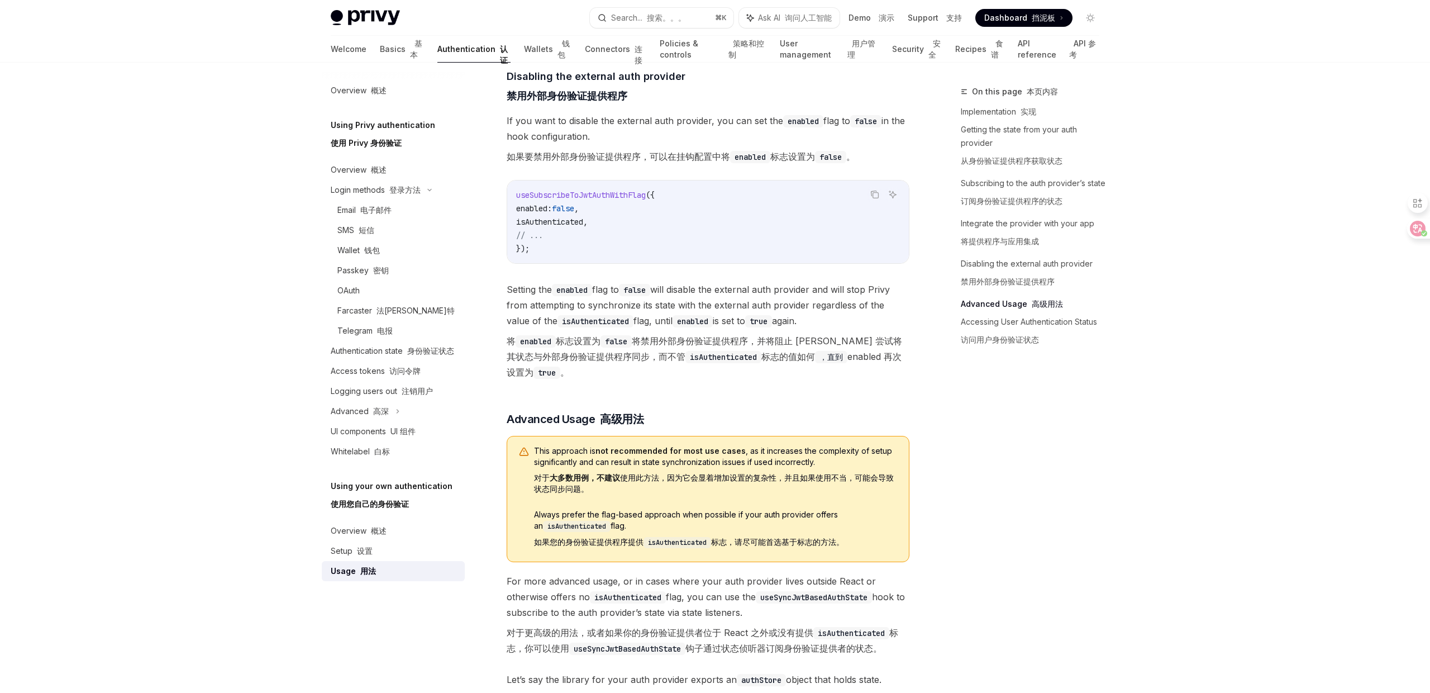
scroll to position [1341, 0]
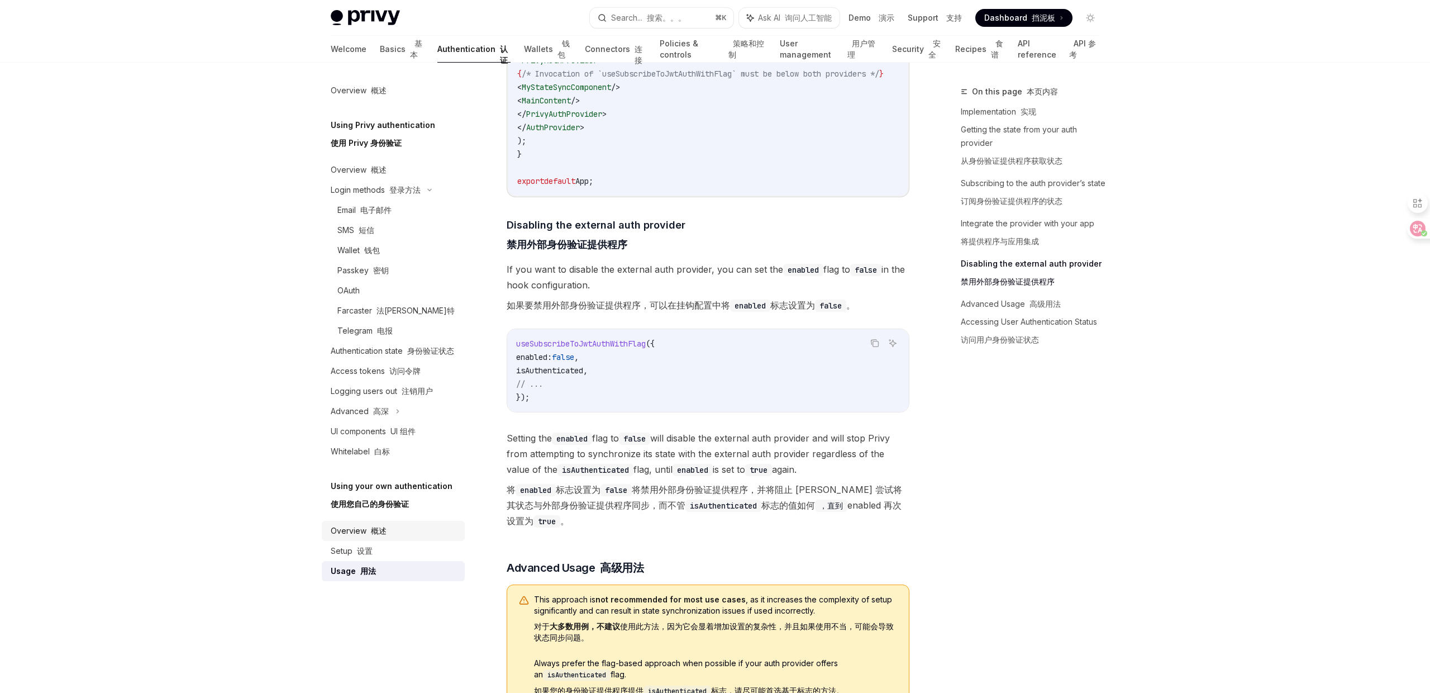
click at [371, 532] on font "概述" at bounding box center [379, 530] width 16 height 9
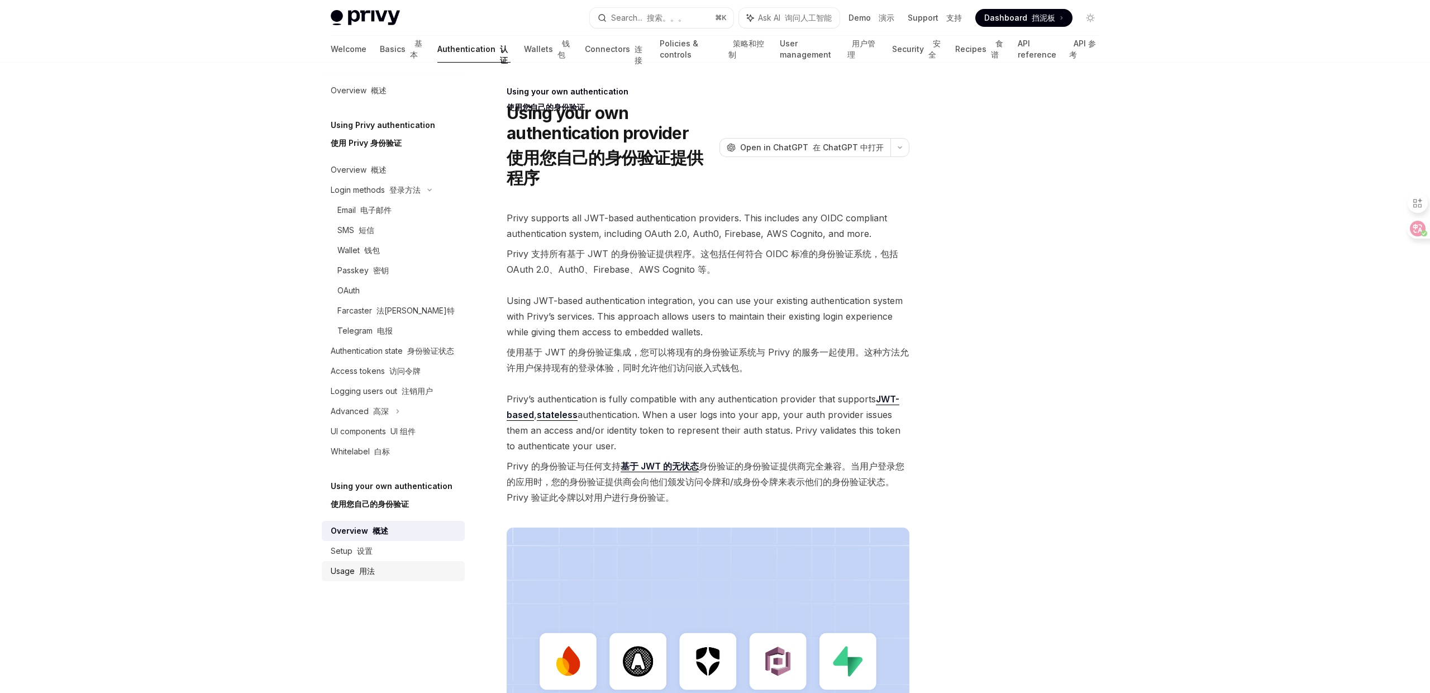
click at [348, 569] on div "Usage 用法" at bounding box center [353, 570] width 44 height 13
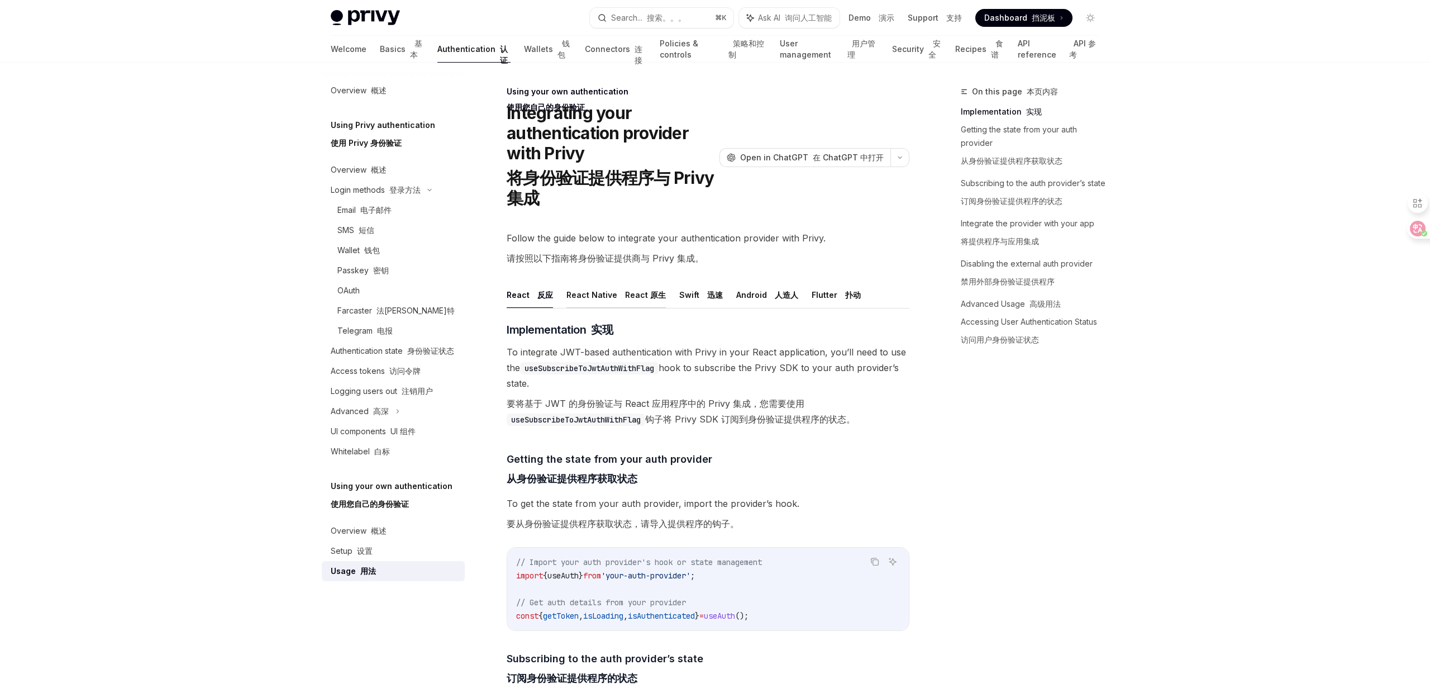
click at [607, 284] on button "React Native React 原生" at bounding box center [616, 295] width 99 height 26
type textarea "*"
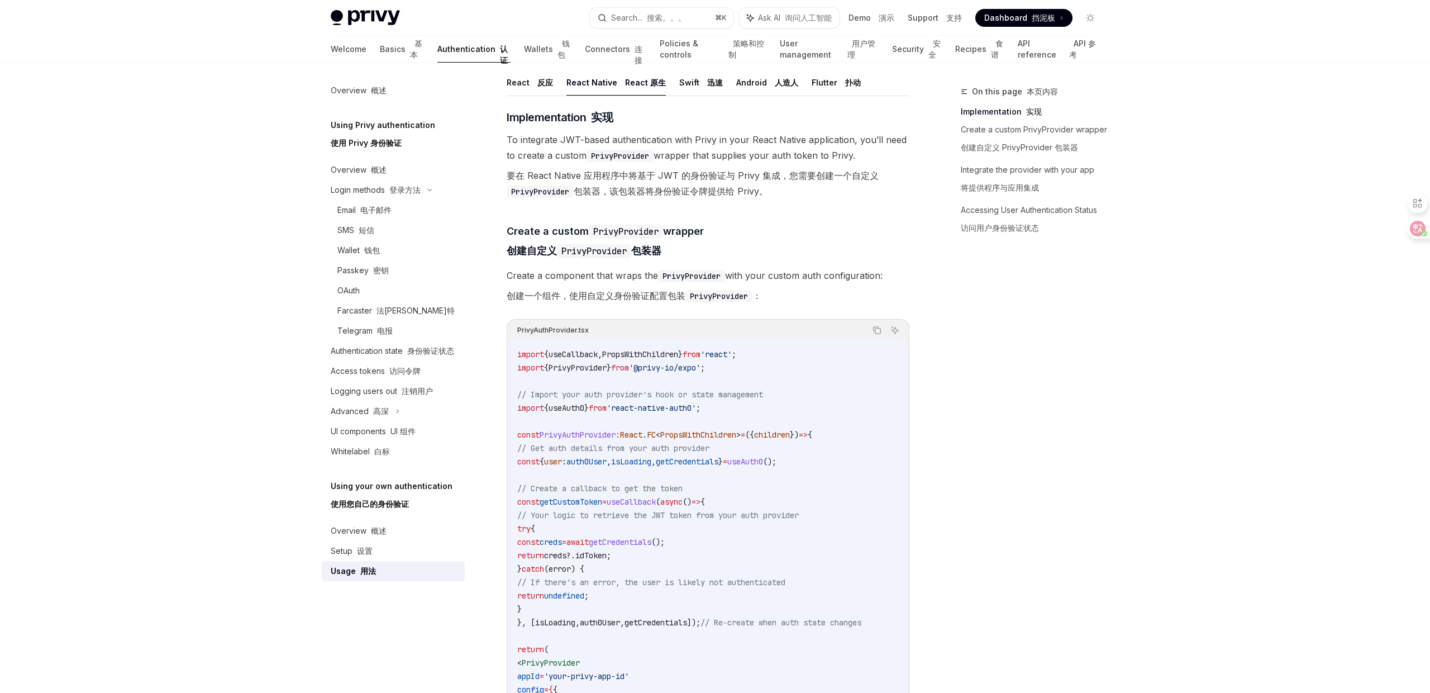
scroll to position [213, 0]
click at [578, 407] on span "useAuth0" at bounding box center [567, 407] width 36 height 10
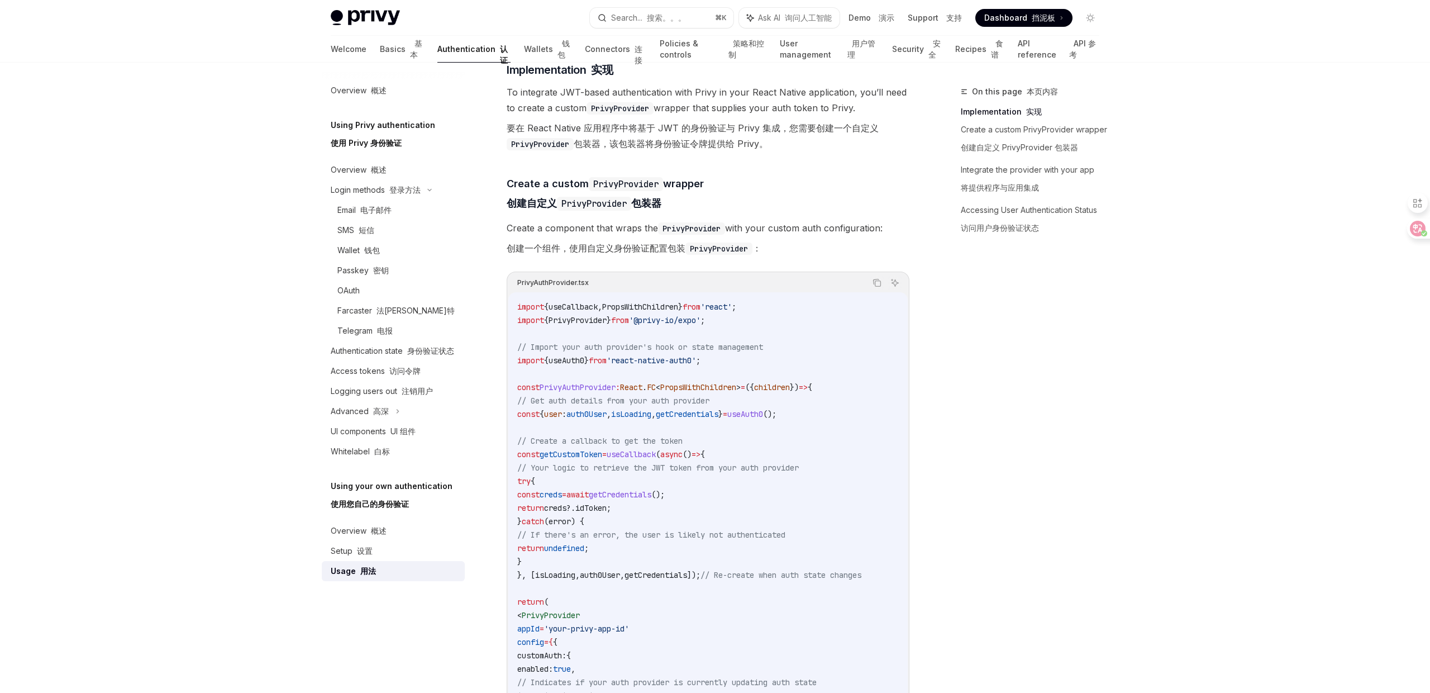
scroll to position [261, 0]
click at [607, 411] on span "auth0User" at bounding box center [587, 412] width 40 height 10
copy span "auth0User"
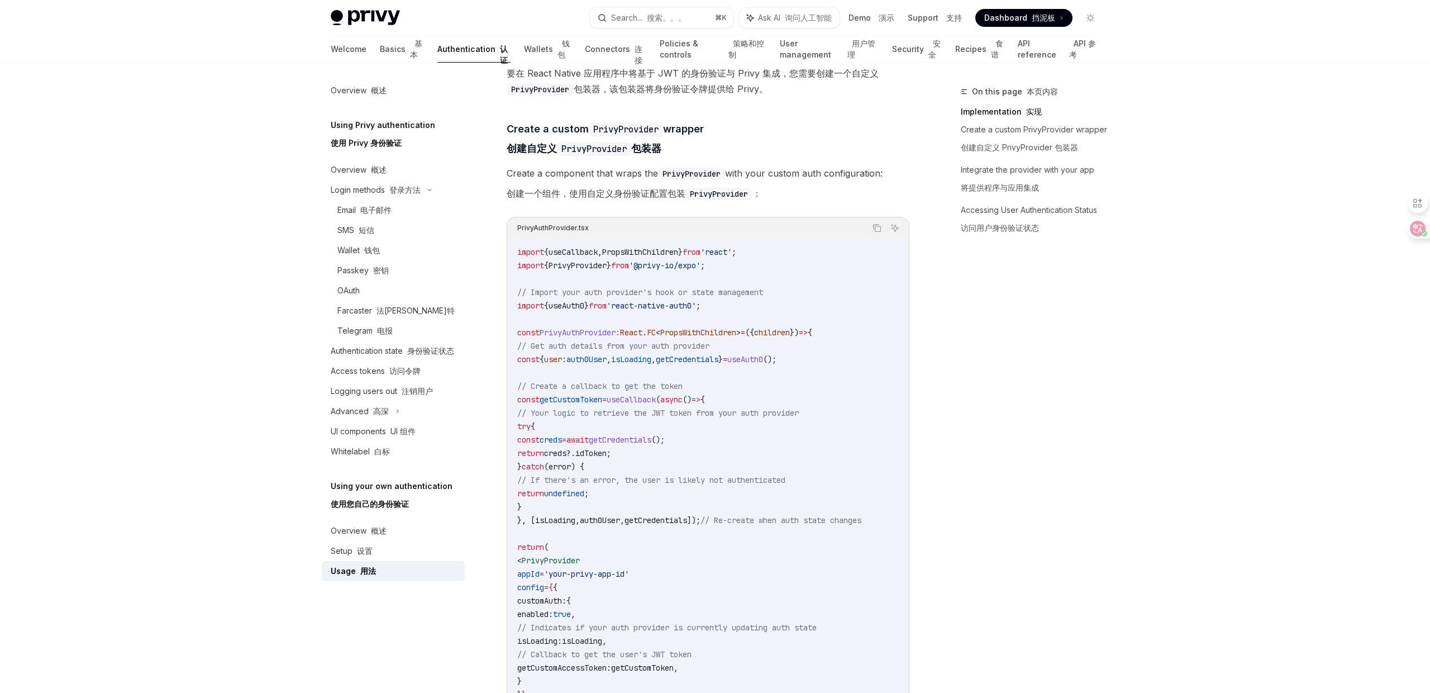
scroll to position [344, 0]
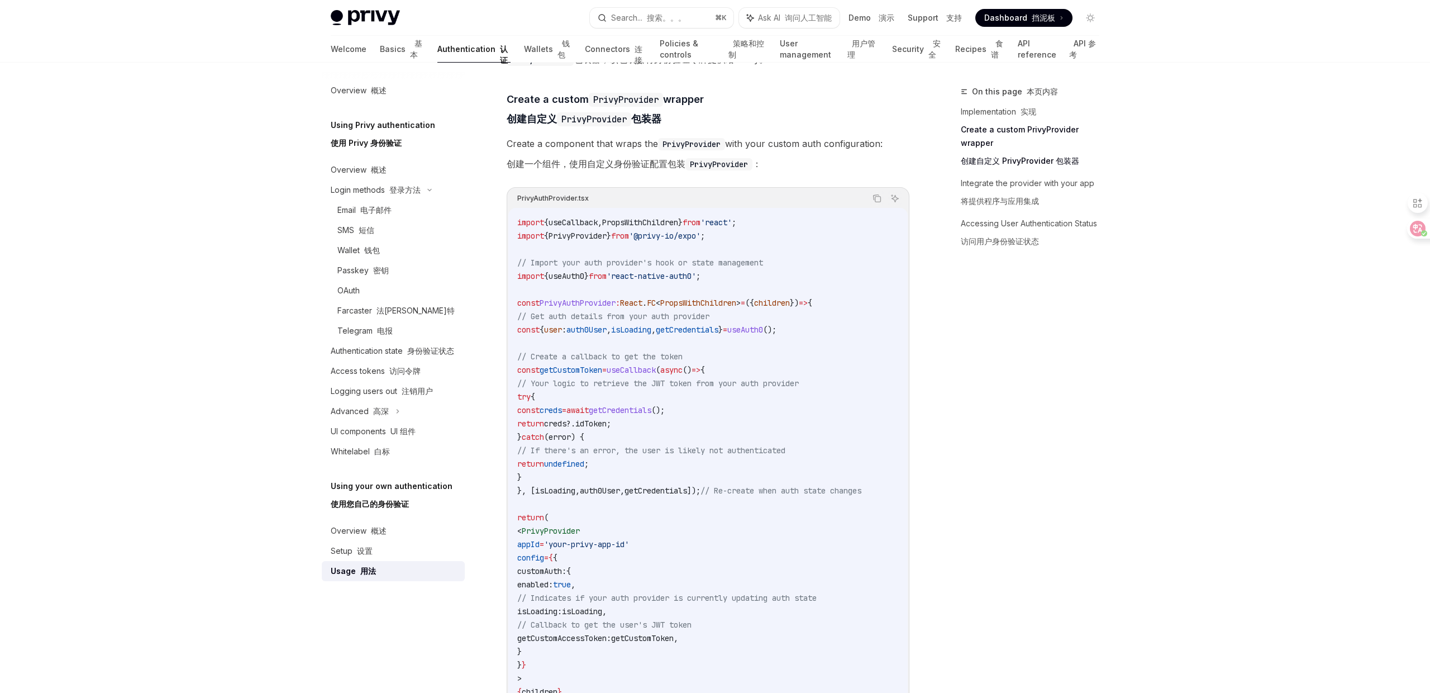
click at [652, 332] on span "isLoading" at bounding box center [631, 330] width 40 height 10
copy span "isLoading"
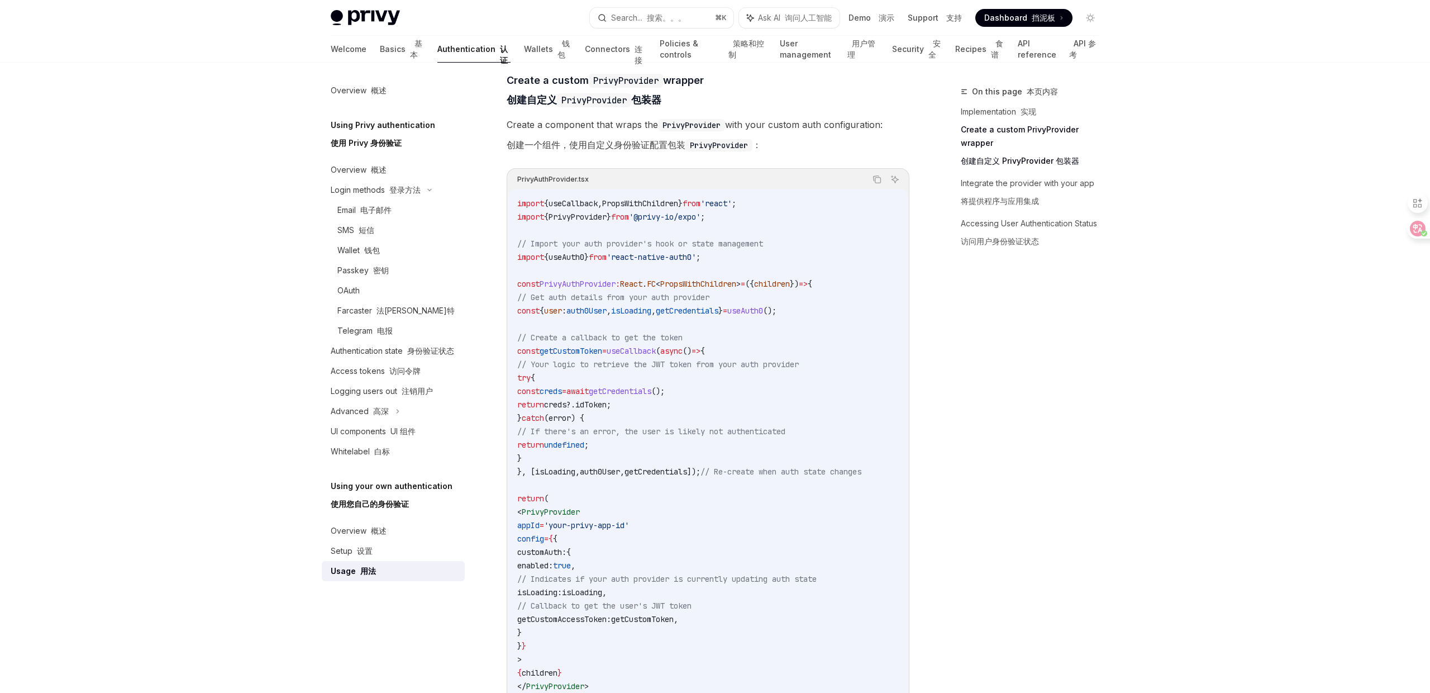
scroll to position [365, 0]
click at [606, 208] on code "import { useCallback , PropsWithChildren } from 'react' ; import { PrivyProvide…" at bounding box center [708, 469] width 382 height 550
copy span "PrivyProvider"
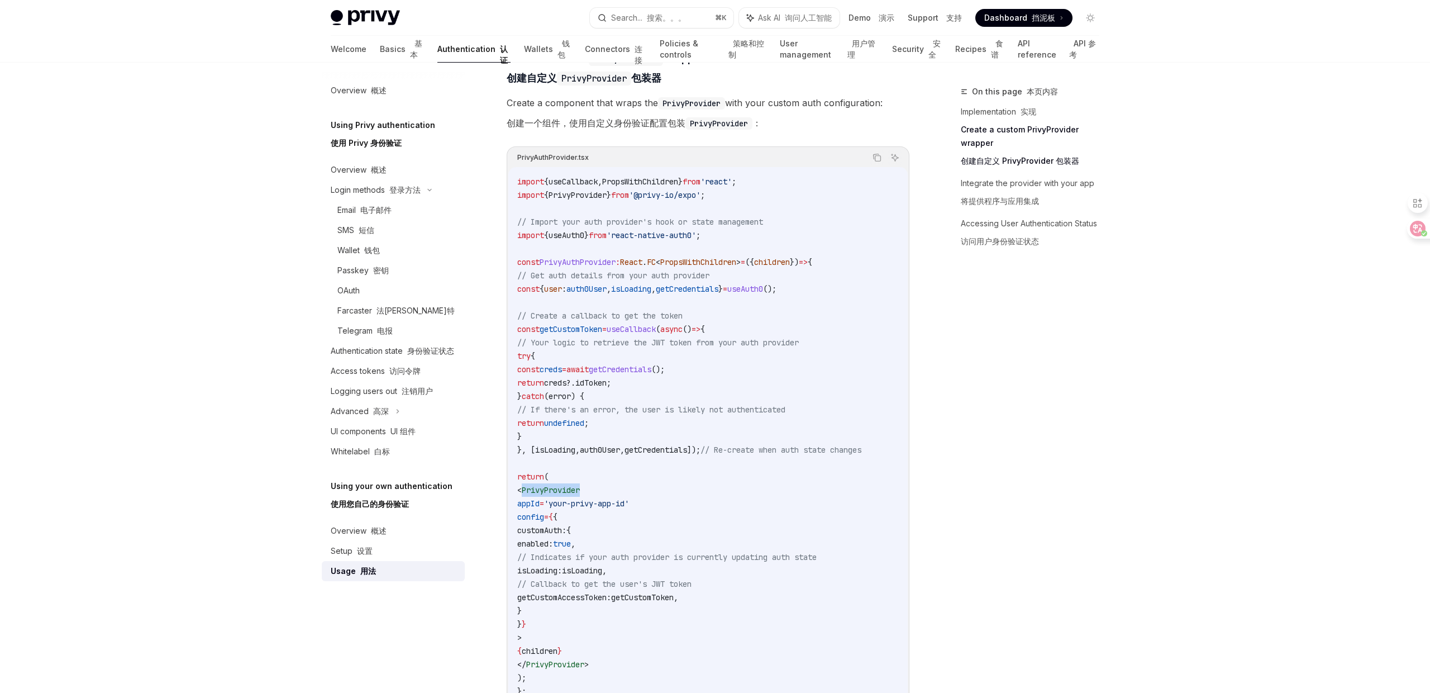
scroll to position [387, 0]
click at [754, 256] on span "({" at bounding box center [749, 260] width 9 height 10
click at [877, 156] on icon "Copy the contents from the code block" at bounding box center [877, 155] width 9 height 9
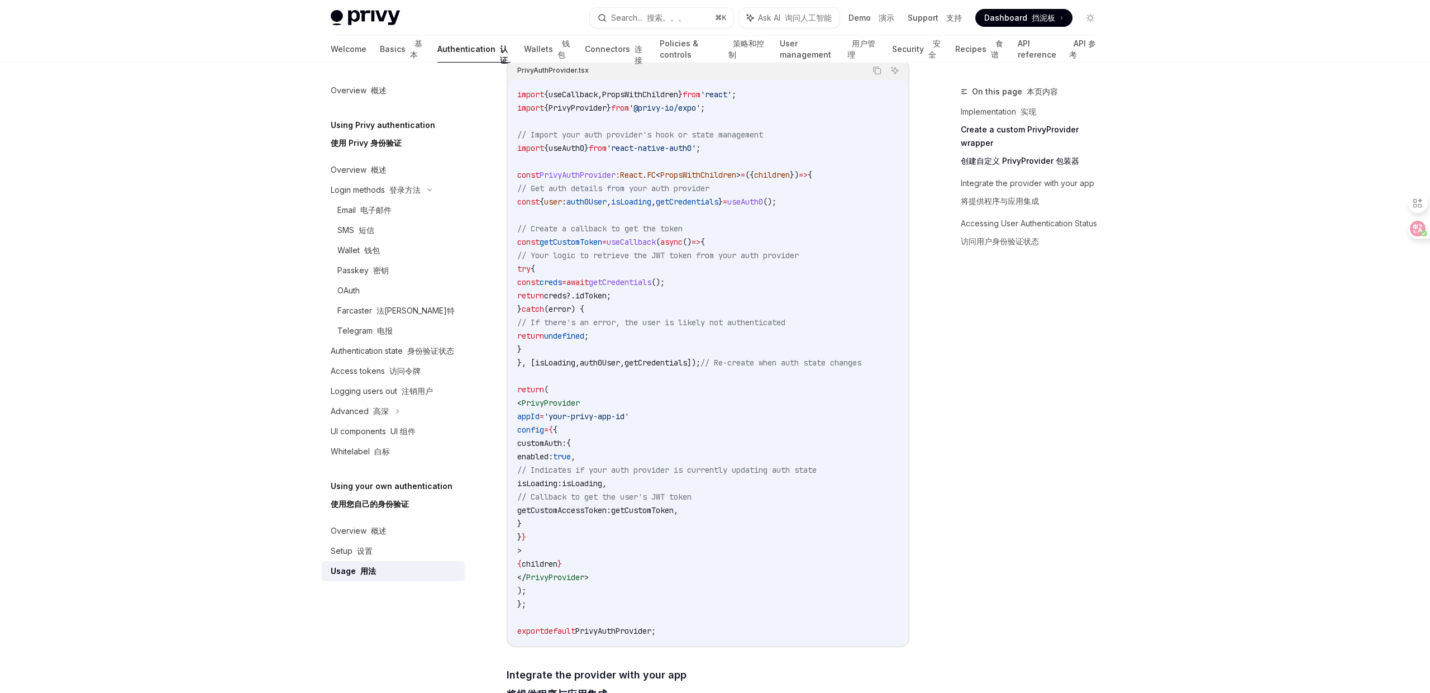
scroll to position [473, 0]
click at [719, 482] on code "import { useCallback , PropsWithChildren } from 'react' ; import { PrivyProvide…" at bounding box center [708, 362] width 382 height 550
click at [716, 479] on code "import { useCallback , PropsWithChildren } from 'react' ; import { PrivyProvide…" at bounding box center [708, 362] width 382 height 550
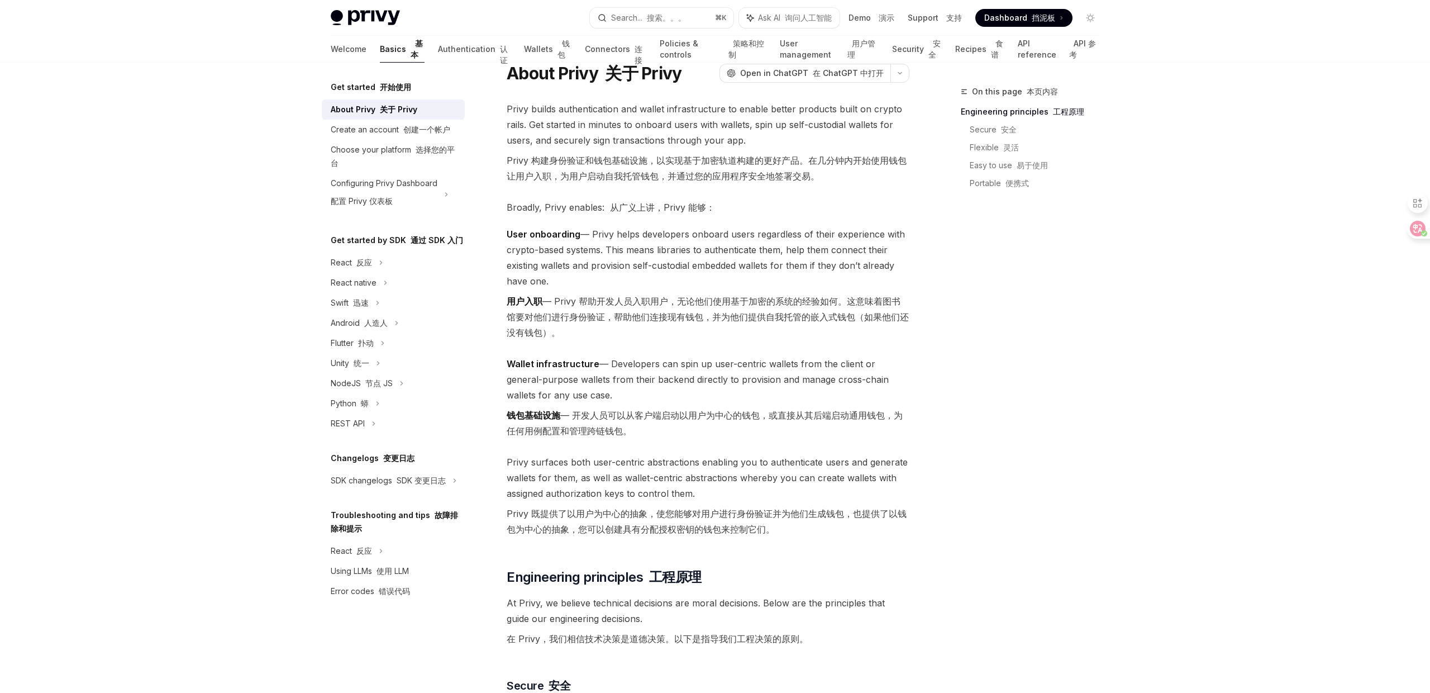
scroll to position [37, 0]
